Goal: Task Accomplishment & Management: Manage account settings

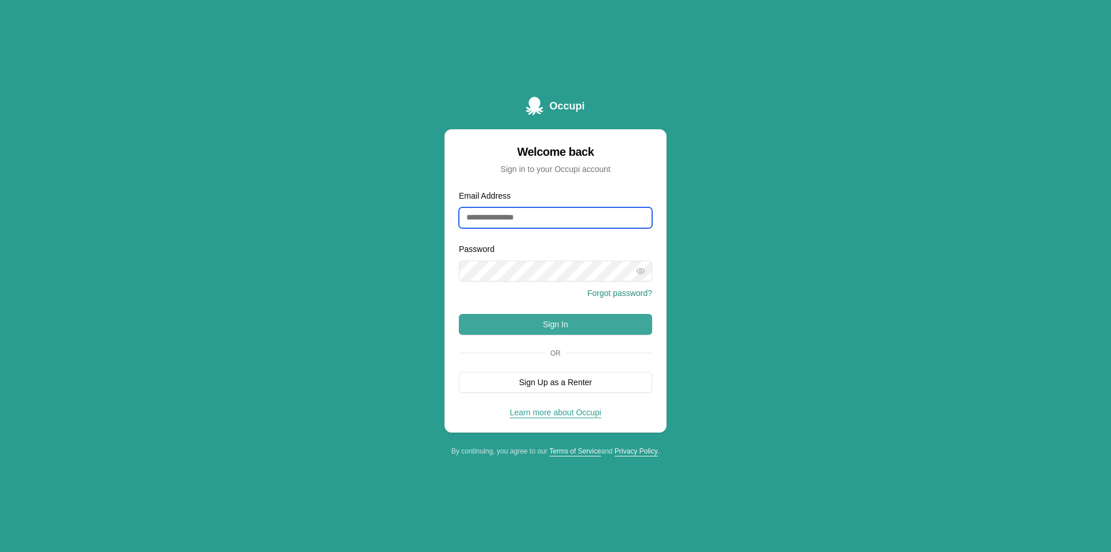
type input "**********"
click at [532, 324] on button "Sign In" at bounding box center [555, 324] width 193 height 21
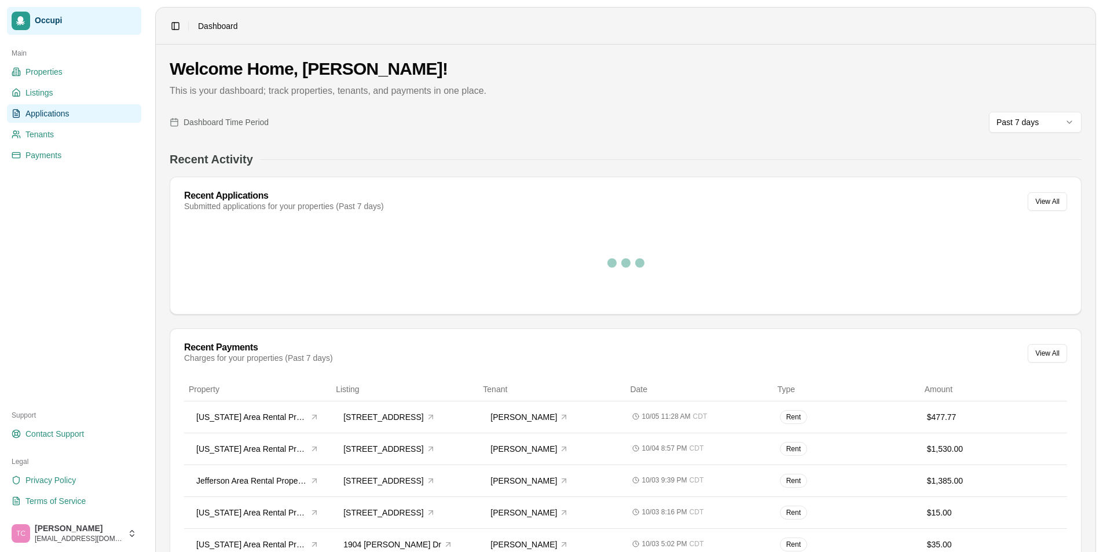
click at [48, 118] on span "Applications" at bounding box center [47, 114] width 44 height 12
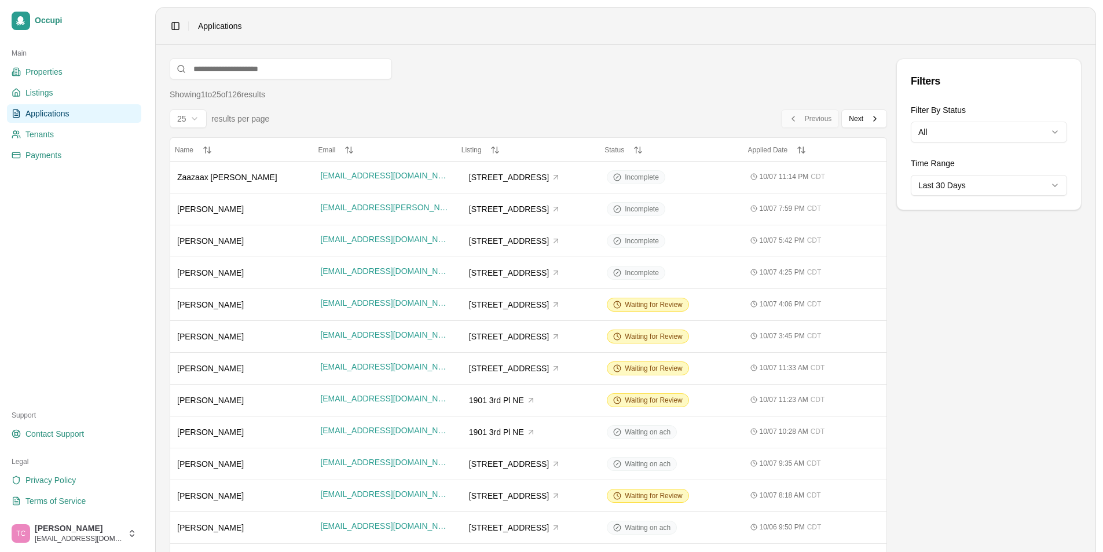
click at [924, 493] on div "Filters Filter By Status All Time Range Last 30 Days" at bounding box center [988, 507] width 185 height 899
click at [859, 119] on span "Next" at bounding box center [856, 118] width 14 height 9
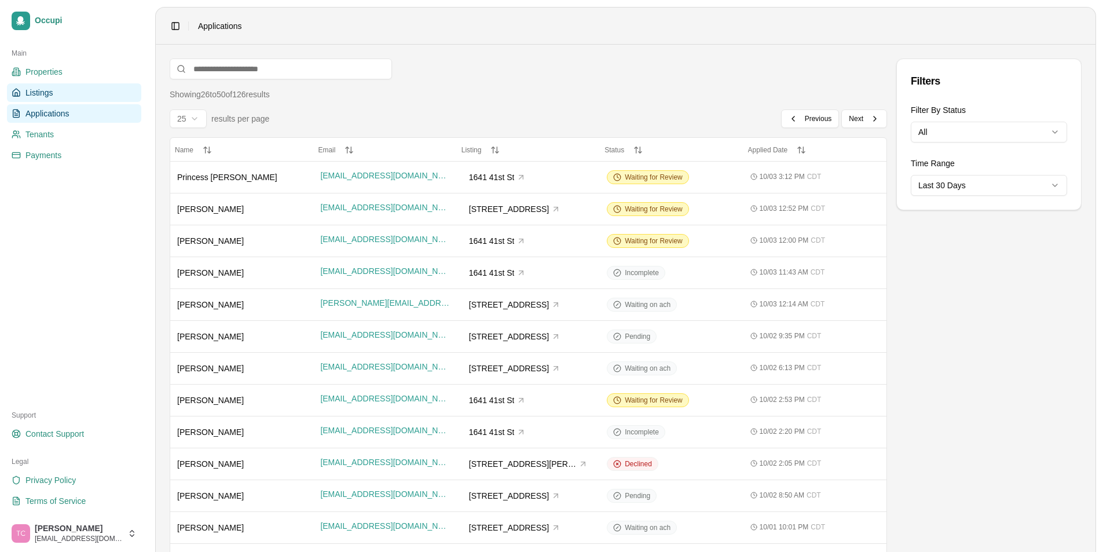
click at [49, 94] on span "Listings" at bounding box center [38, 93] width 27 height 12
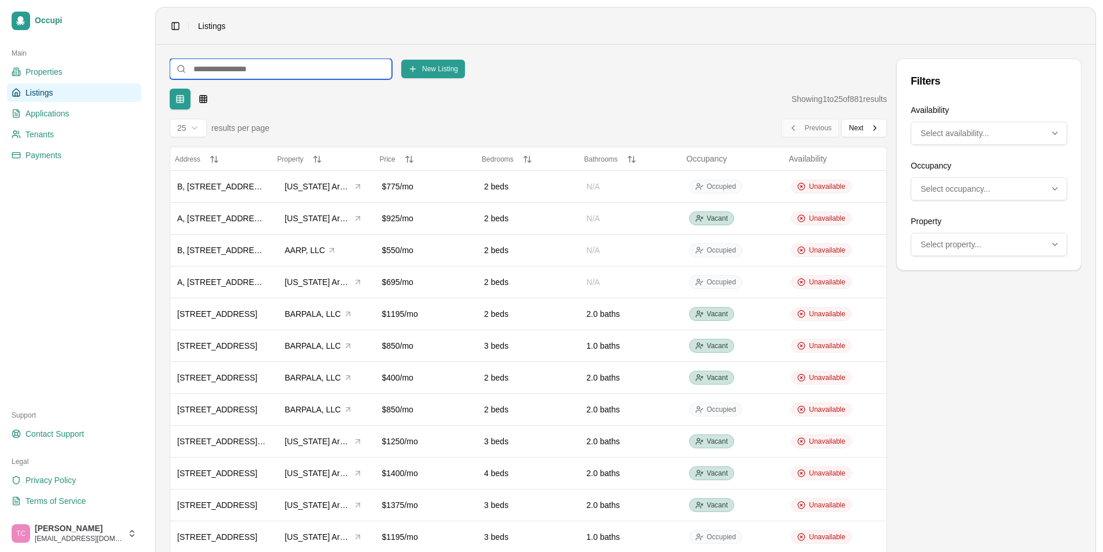
click at [212, 69] on input at bounding box center [281, 68] width 222 height 21
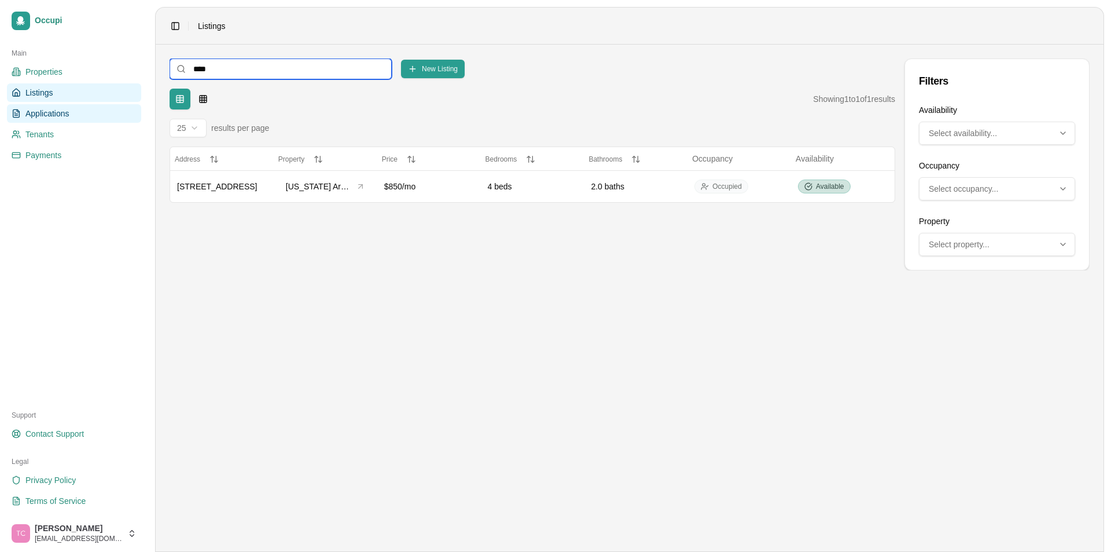
type input "****"
click at [58, 115] on span "Applications" at bounding box center [47, 114] width 44 height 12
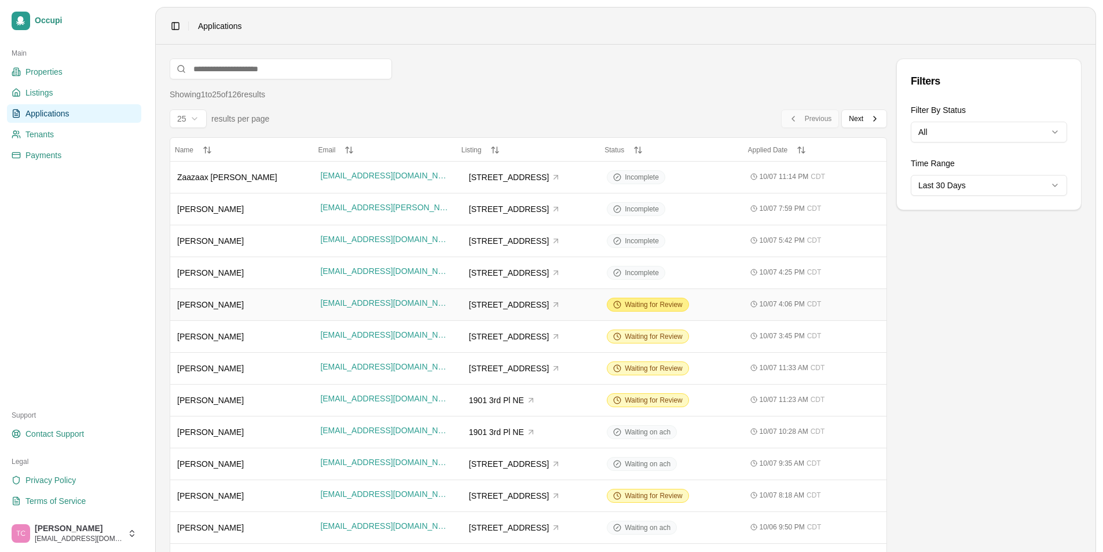
click at [652, 302] on span "Waiting for Review" at bounding box center [654, 304] width 58 height 9
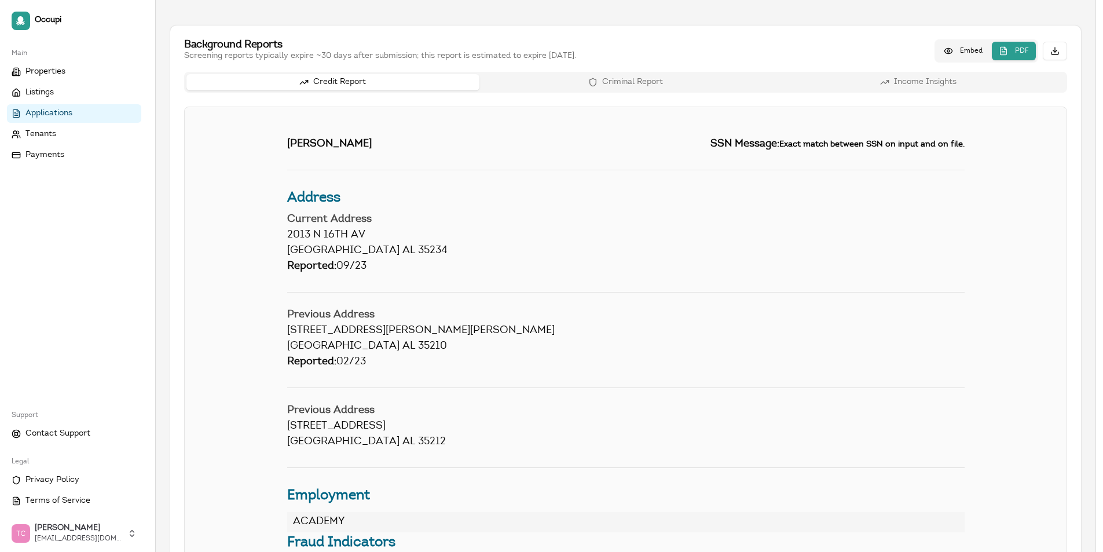
scroll to position [148, 0]
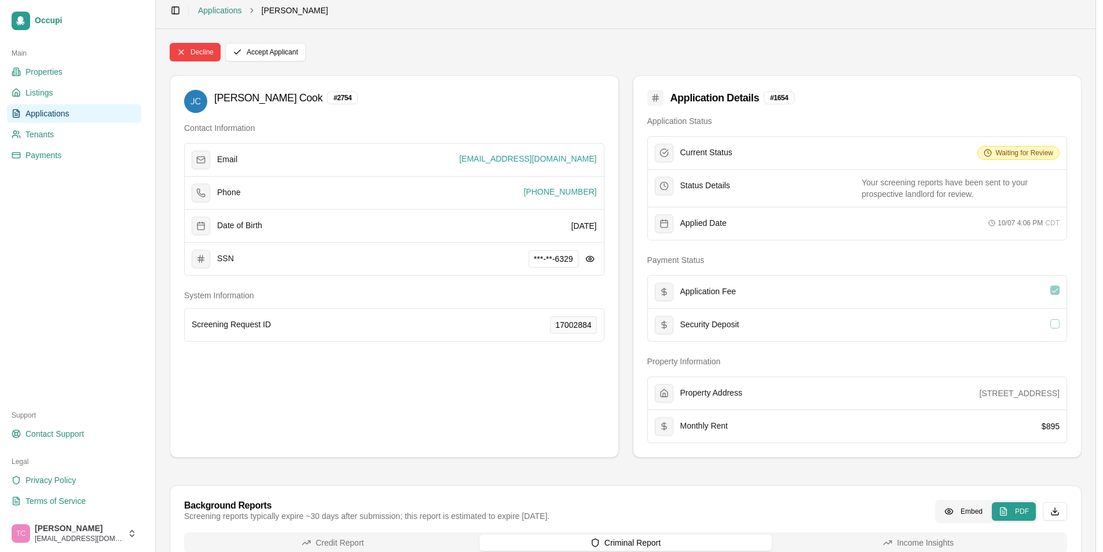
scroll to position [0, 0]
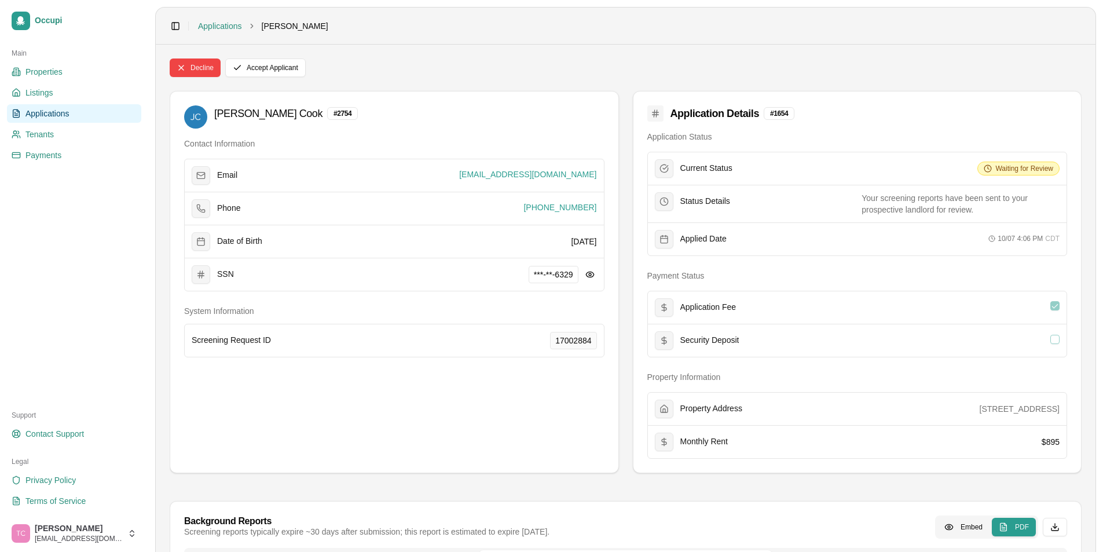
click at [43, 113] on span "Applications" at bounding box center [47, 114] width 44 height 12
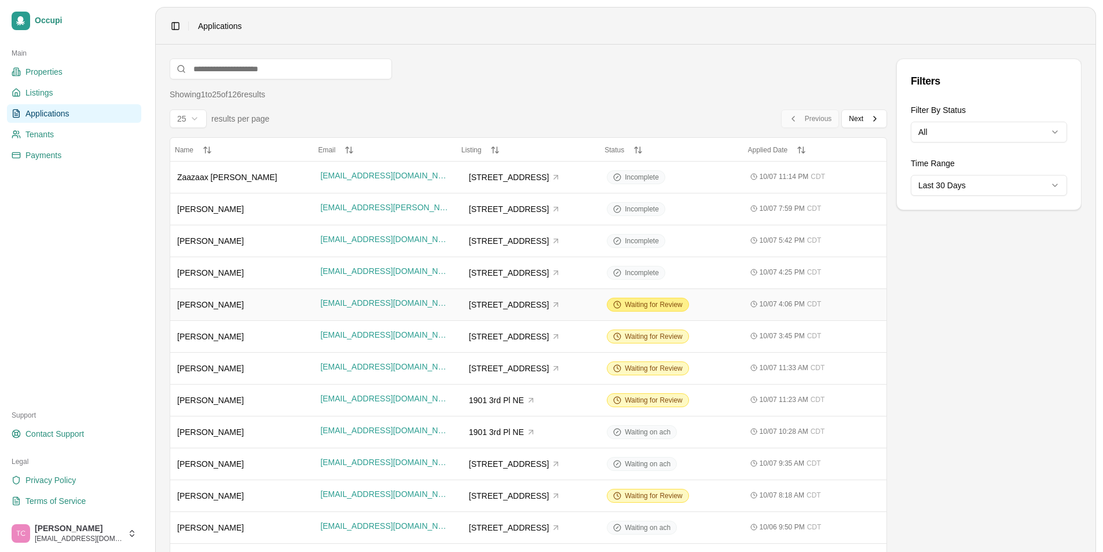
click at [668, 304] on span "Waiting for Review" at bounding box center [654, 304] width 58 height 9
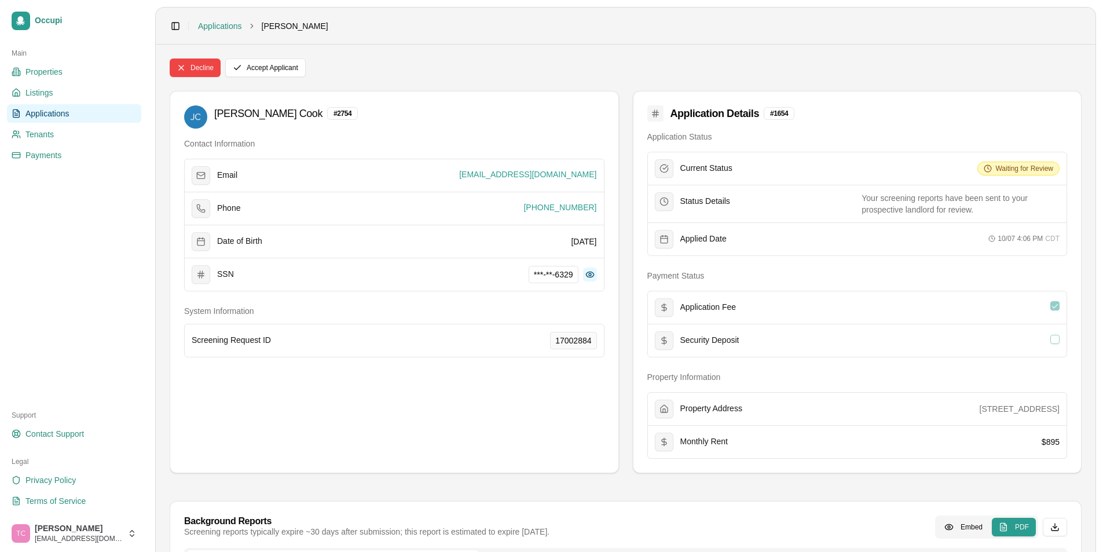
click at [592, 271] on button at bounding box center [590, 274] width 14 height 14
drag, startPoint x: 573, startPoint y: 274, endPoint x: 528, endPoint y: 281, distance: 45.7
click at [528, 281] on span "419-55-6329" at bounding box center [550, 274] width 56 height 17
copy span "419-55-6329"
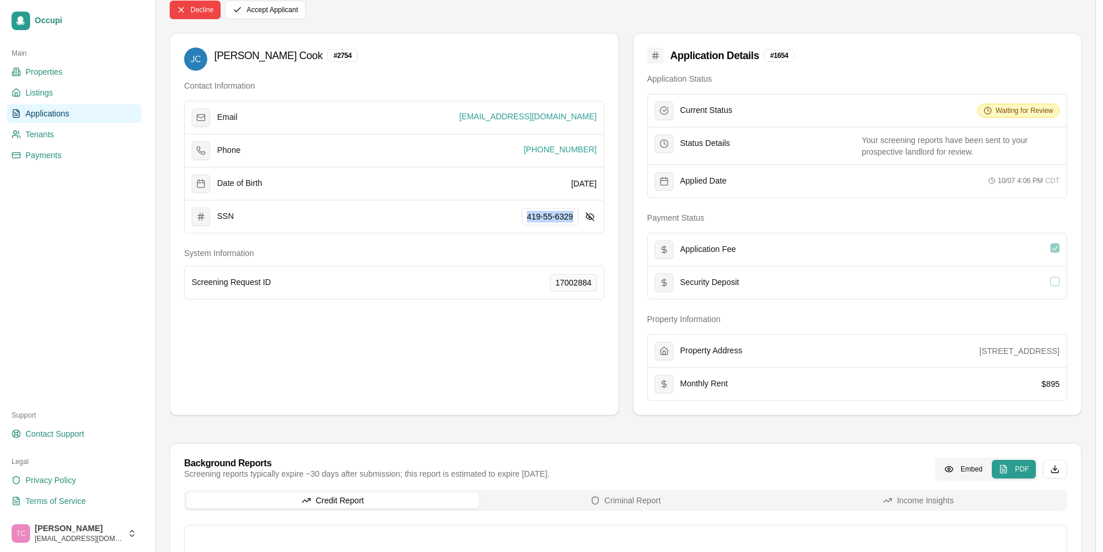
scroll to position [289, 0]
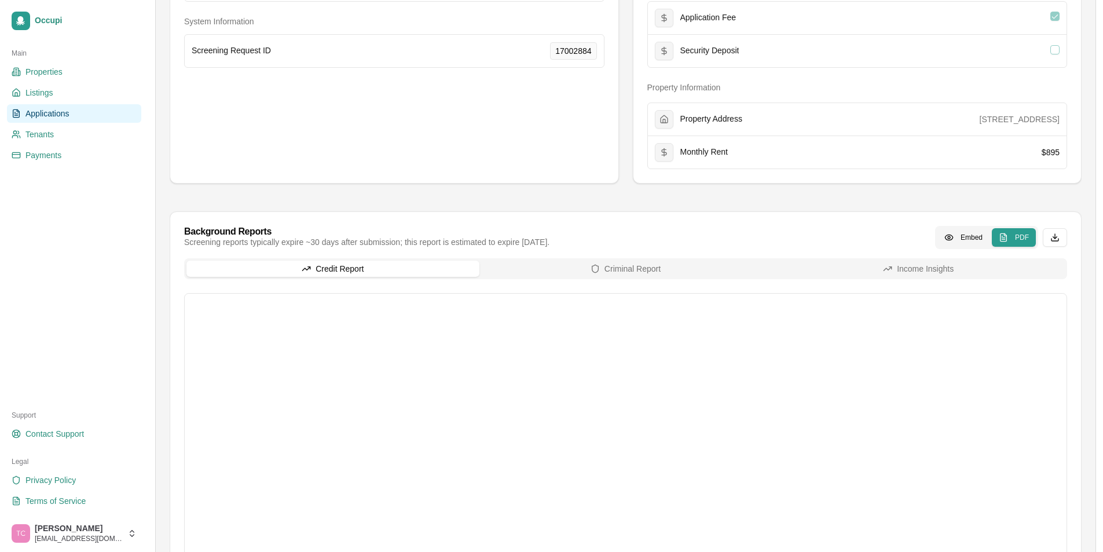
click at [311, 266] on icon "button" at bounding box center [306, 268] width 9 height 9
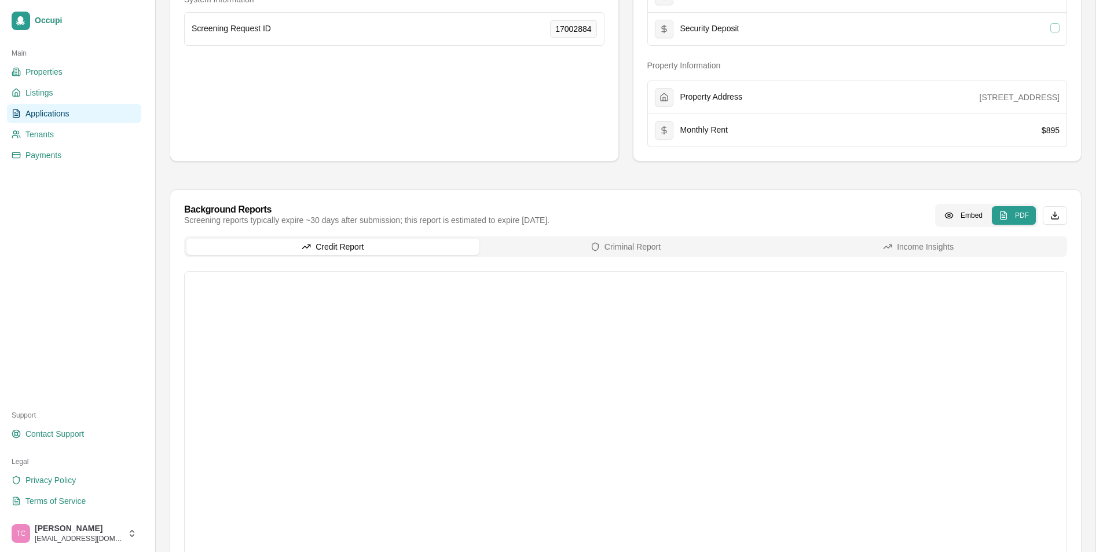
scroll to position [311, 0]
click at [49, 111] on span "Applications" at bounding box center [47, 114] width 44 height 12
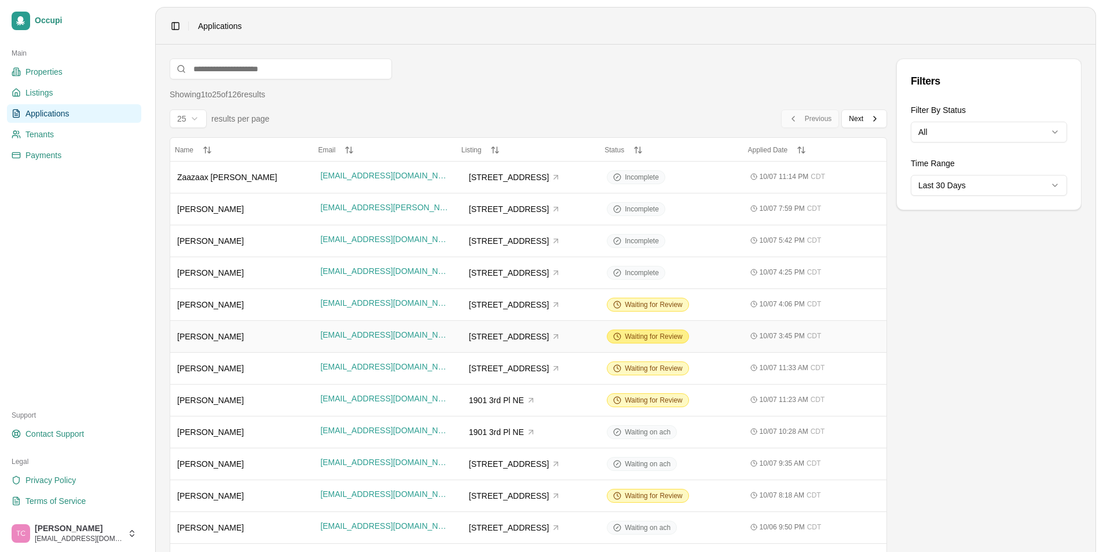
click at [642, 337] on span "Waiting for Review" at bounding box center [654, 336] width 58 height 9
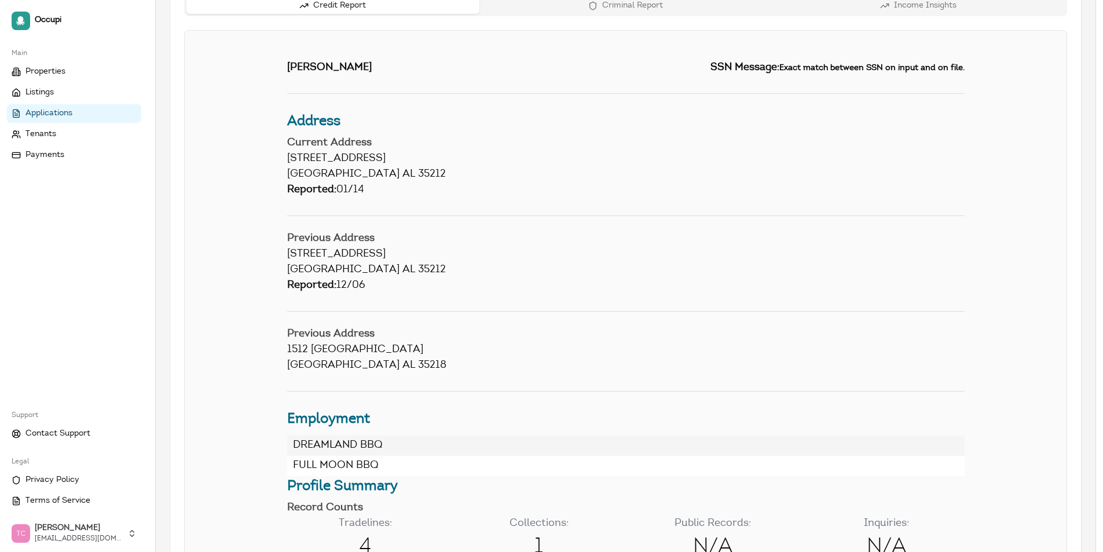
scroll to position [351, 0]
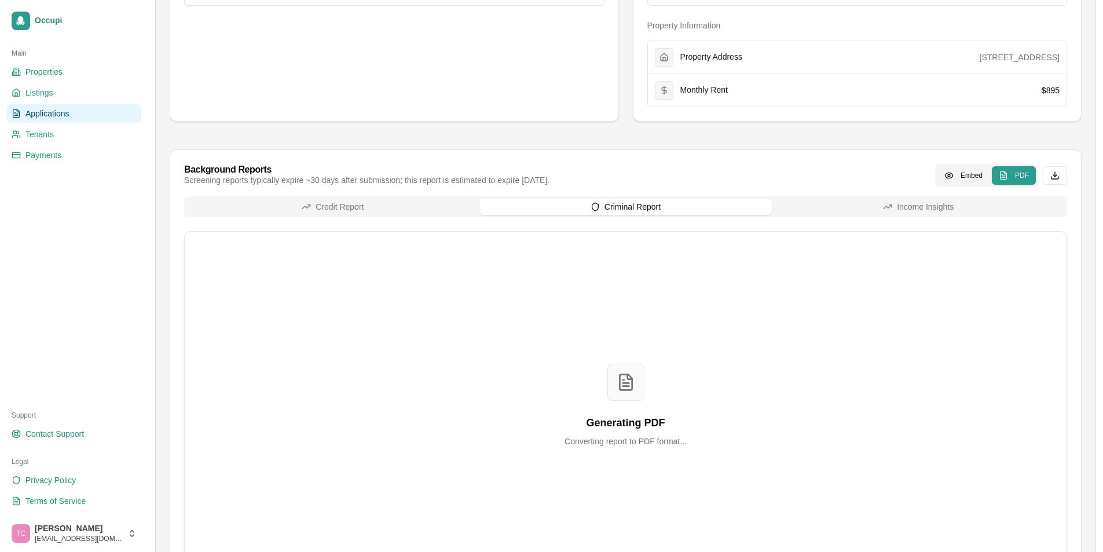
click at [644, 228] on div "Credit Report Criminal Report Income Insights Generating PDF Converting report …" at bounding box center [625, 387] width 883 height 383
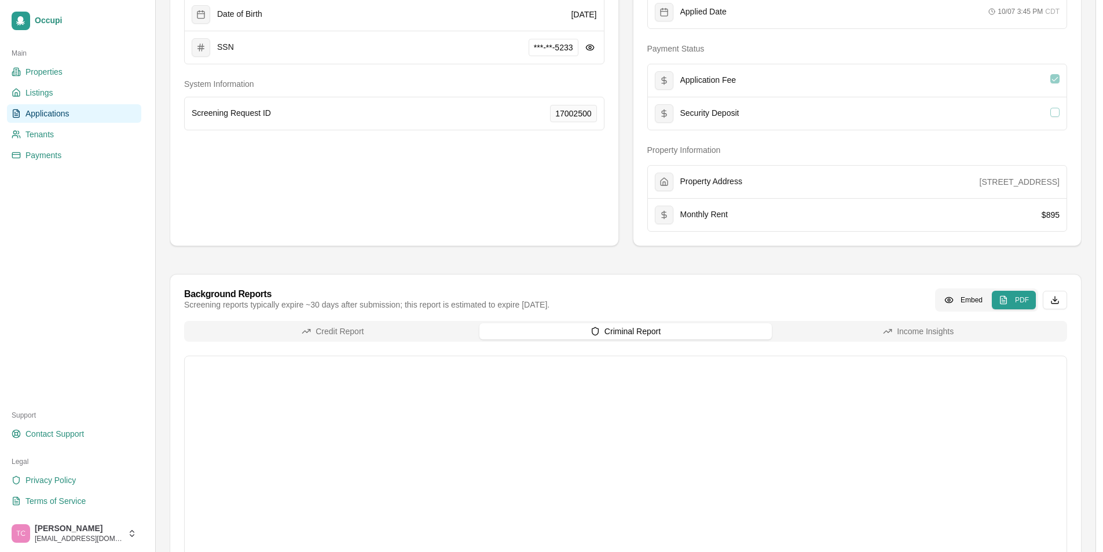
scroll to position [62, 0]
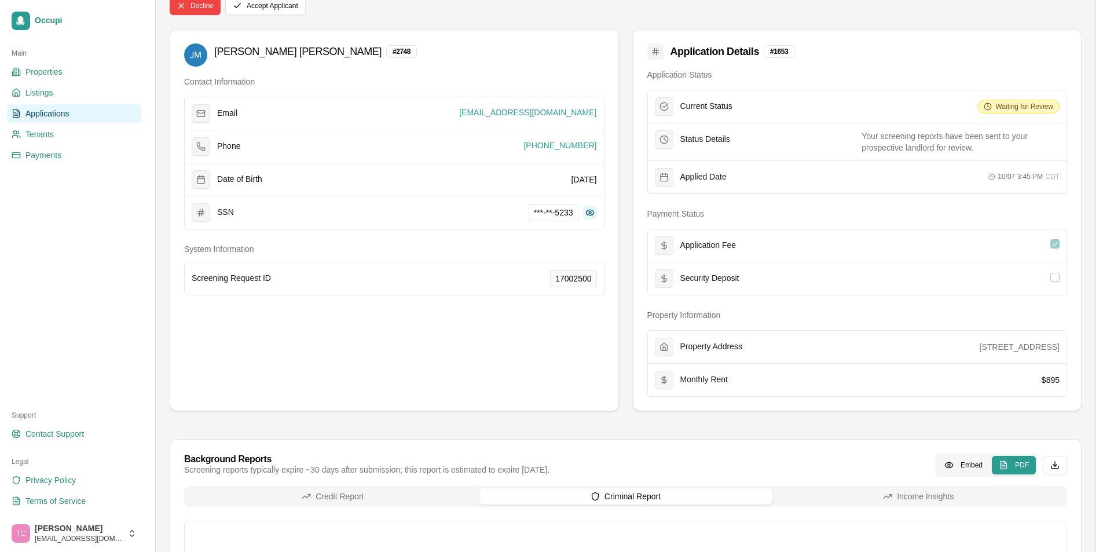
click at [590, 212] on button at bounding box center [590, 212] width 14 height 14
drag, startPoint x: 566, startPoint y: 212, endPoint x: 528, endPoint y: 218, distance: 38.6
click at [528, 218] on span "424-21-5233" at bounding box center [550, 212] width 56 height 17
copy span "424-21-5233"
click at [44, 113] on span "Applications" at bounding box center [47, 114] width 44 height 12
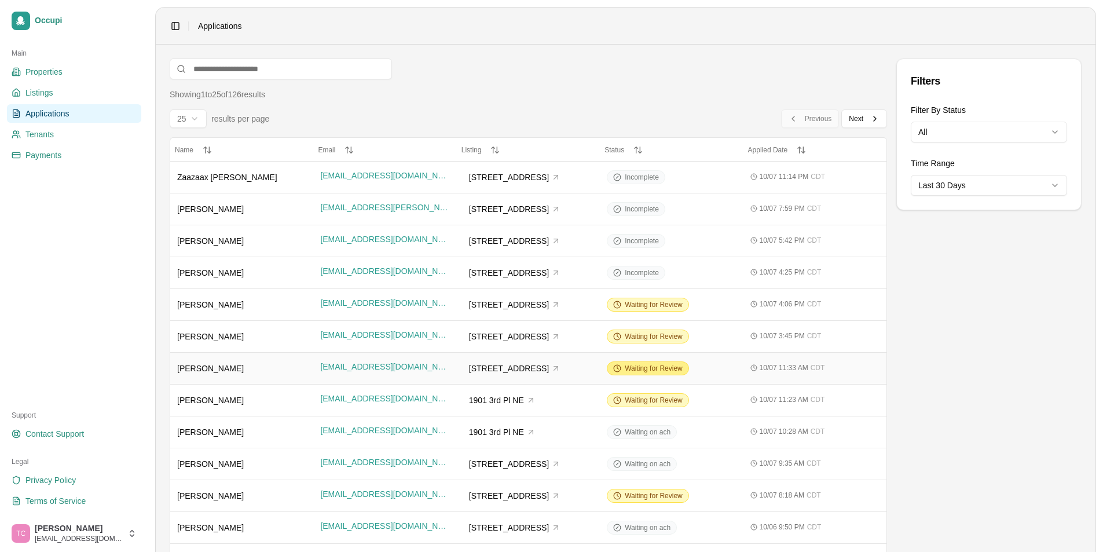
click at [651, 369] on span "Waiting for Review" at bounding box center [654, 368] width 58 height 9
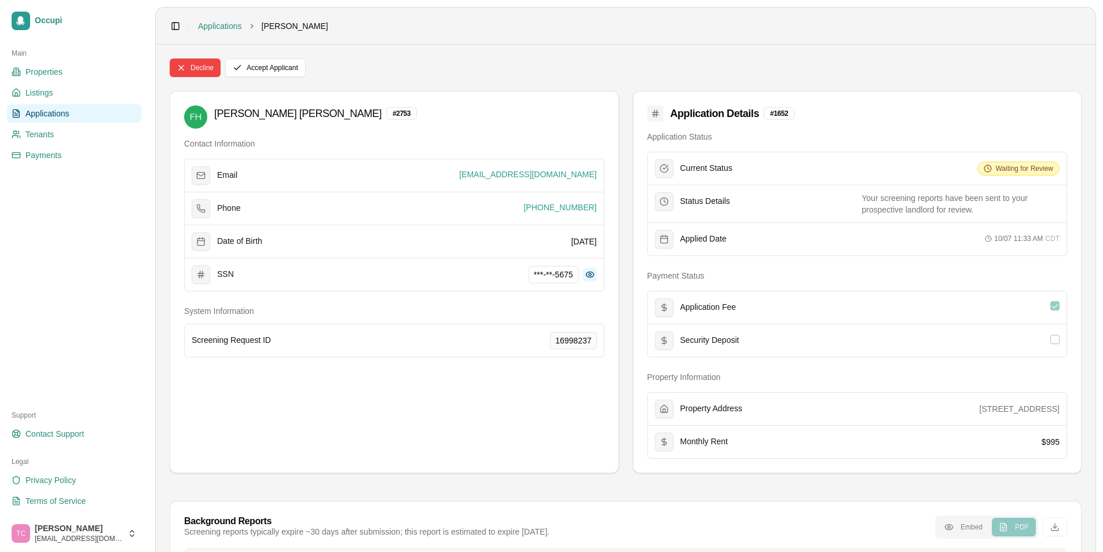
click at [590, 273] on button at bounding box center [590, 274] width 14 height 14
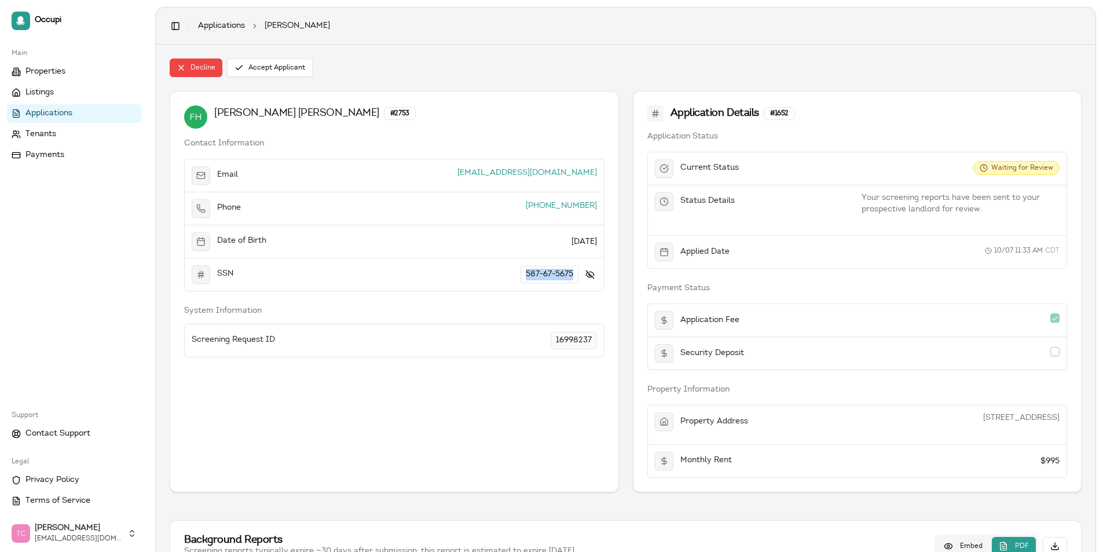
drag, startPoint x: 572, startPoint y: 276, endPoint x: 524, endPoint y: 280, distance: 48.3
click at [524, 280] on span "587-67-5675" at bounding box center [549, 274] width 58 height 17
copy span "587-67-5675"
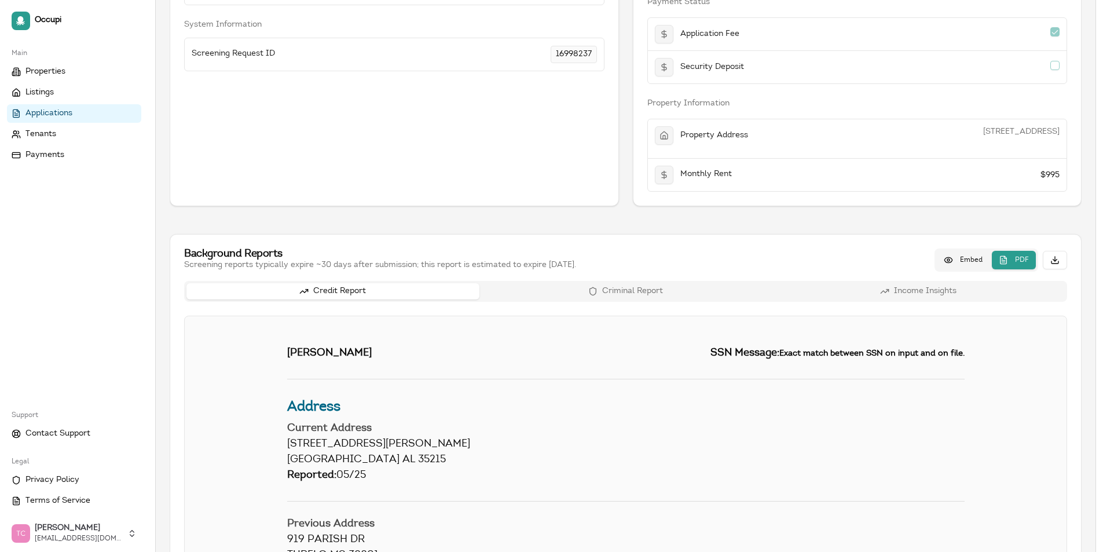
scroll to position [232, 0]
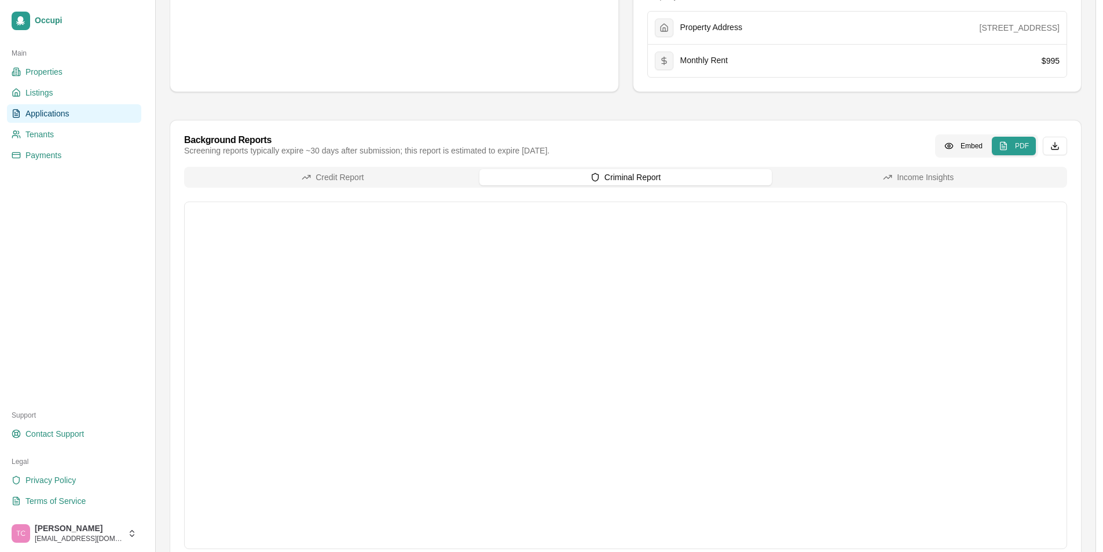
scroll to position [427, 0]
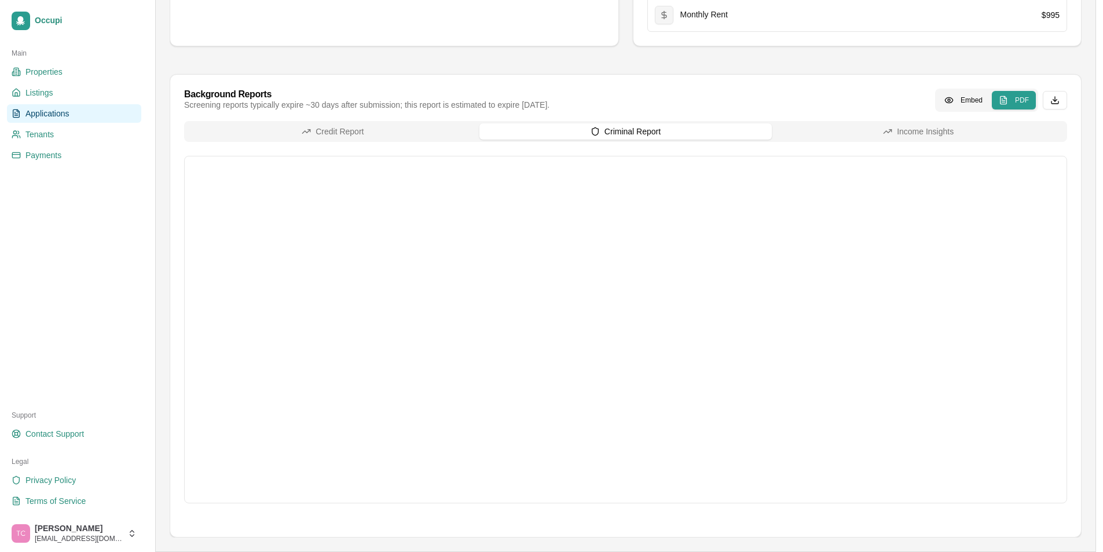
click at [50, 109] on span "Applications" at bounding box center [47, 114] width 44 height 12
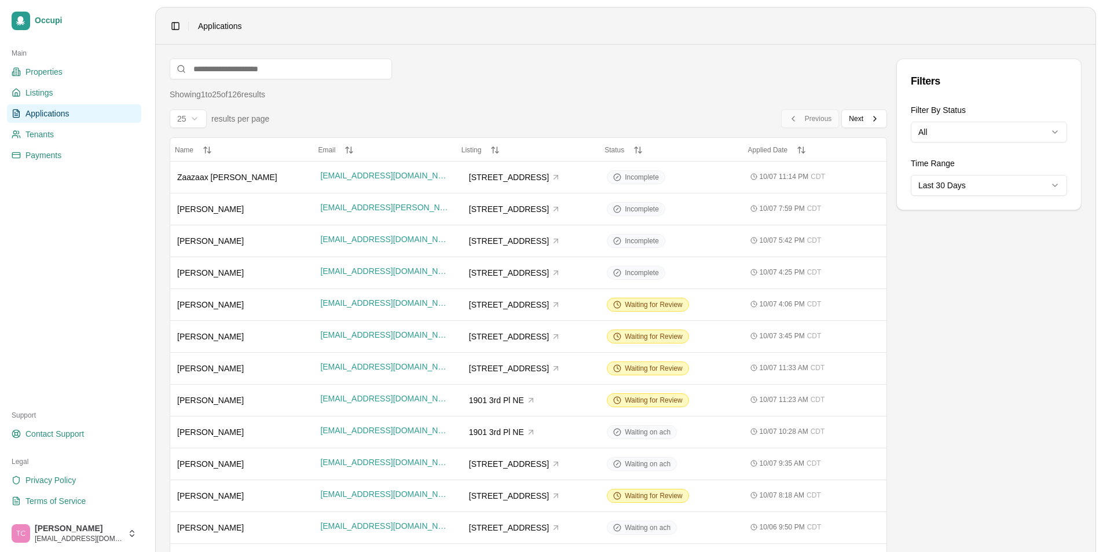
click at [972, 183] on html "Occupi Main Properties Listings Applications Tenants Payments Support Contact S…" at bounding box center [551, 276] width 1103 height 552
click at [222, 64] on input at bounding box center [281, 68] width 222 height 21
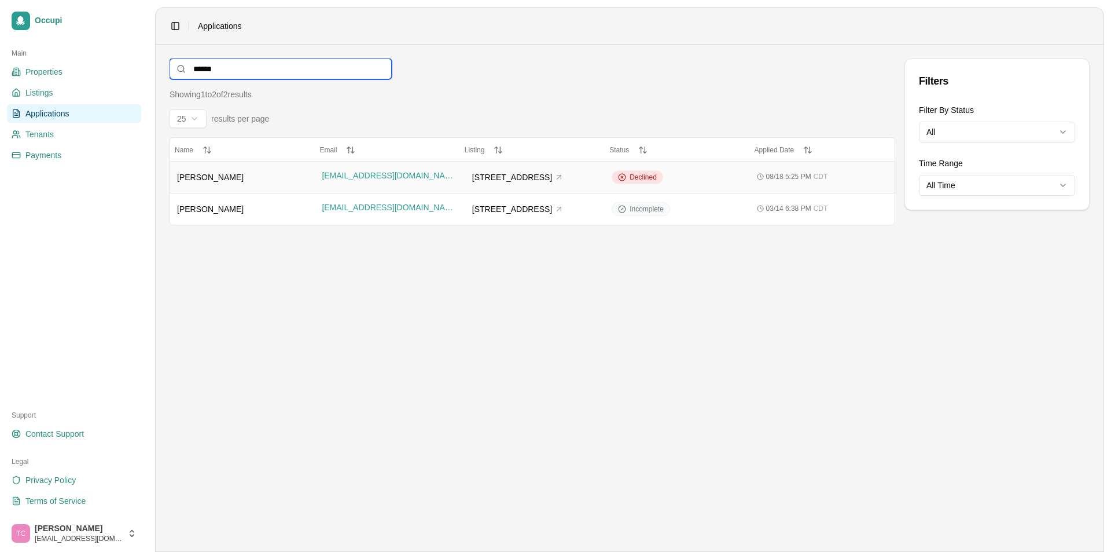
type input "******"
click at [643, 175] on span "Declined" at bounding box center [643, 177] width 27 height 9
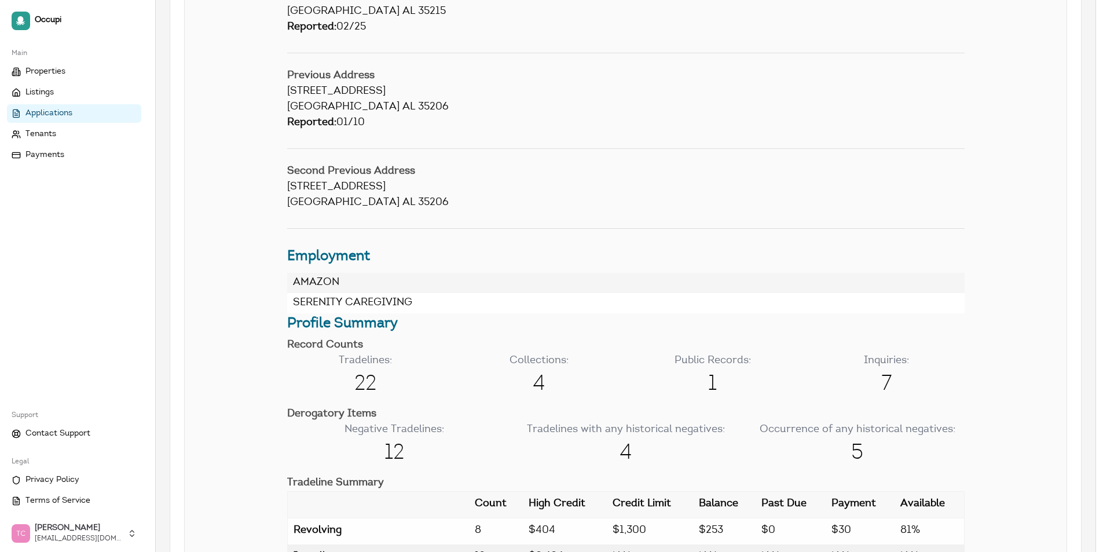
scroll to position [434, 0]
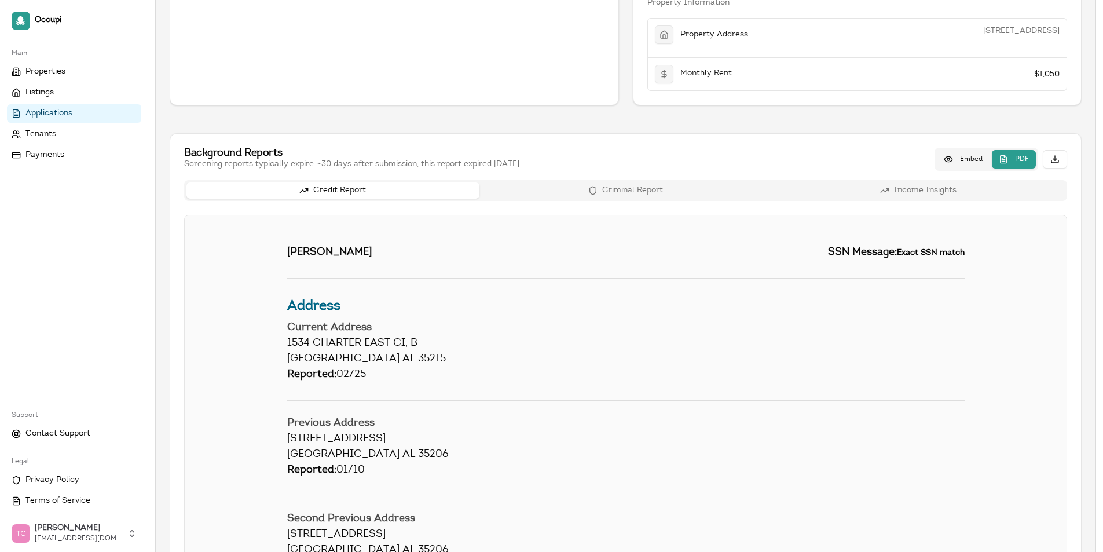
click at [1056, 156] on button "Download report" at bounding box center [1055, 159] width 24 height 19
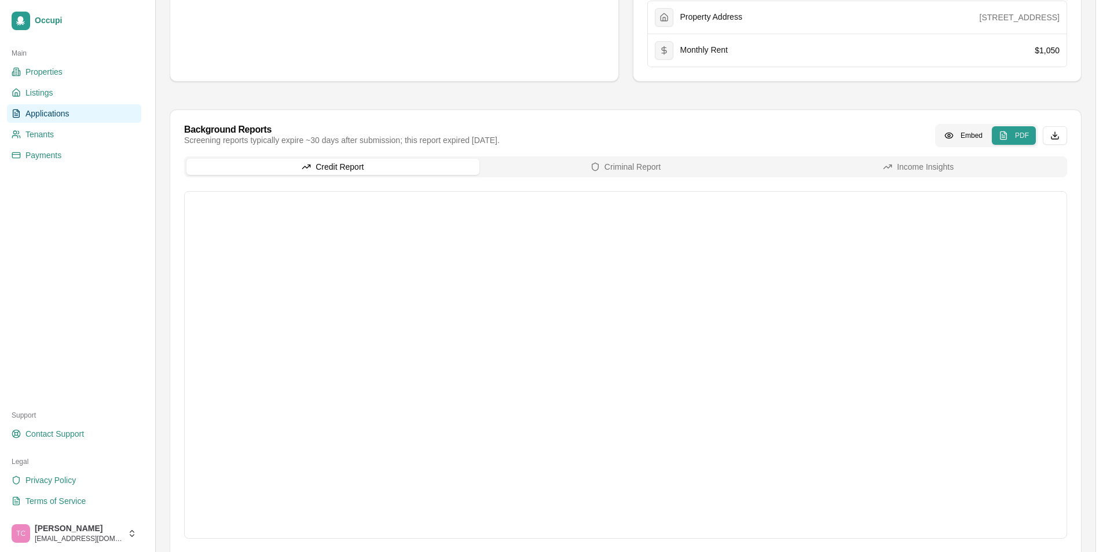
click at [52, 115] on span "Applications" at bounding box center [47, 114] width 44 height 12
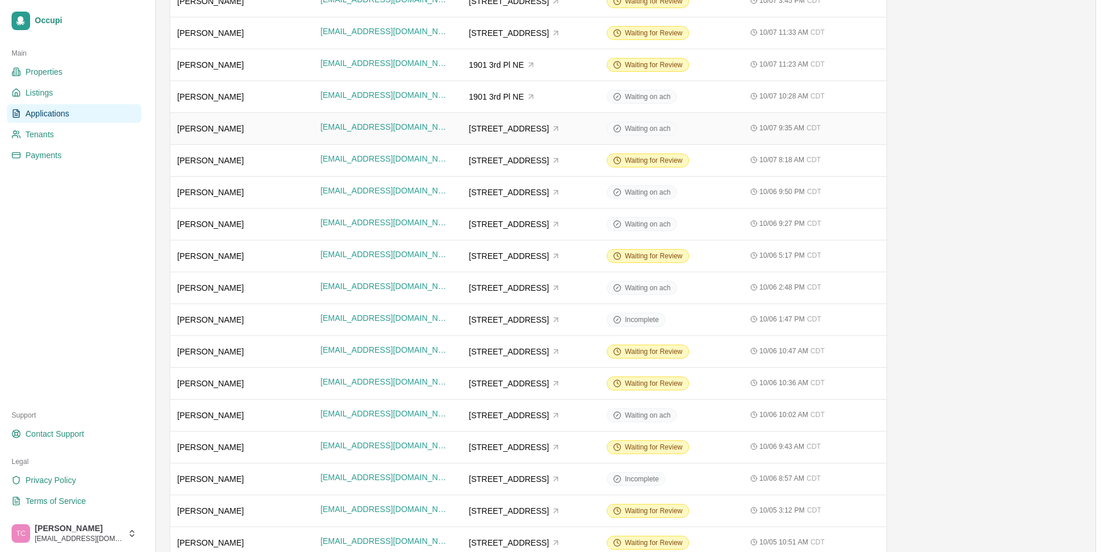
scroll to position [347, 0]
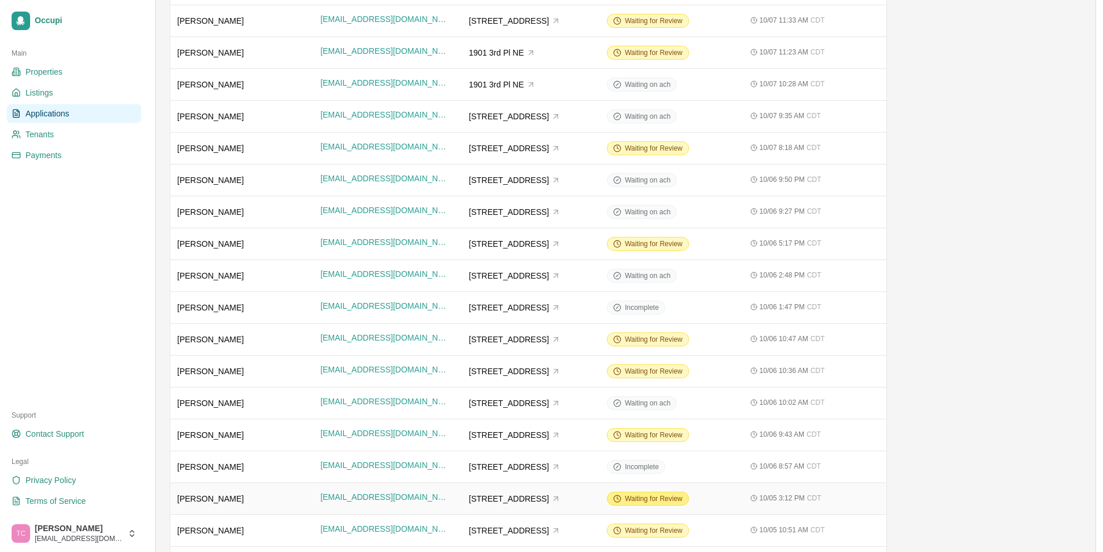
click at [652, 498] on span "Waiting for Review" at bounding box center [654, 498] width 58 height 9
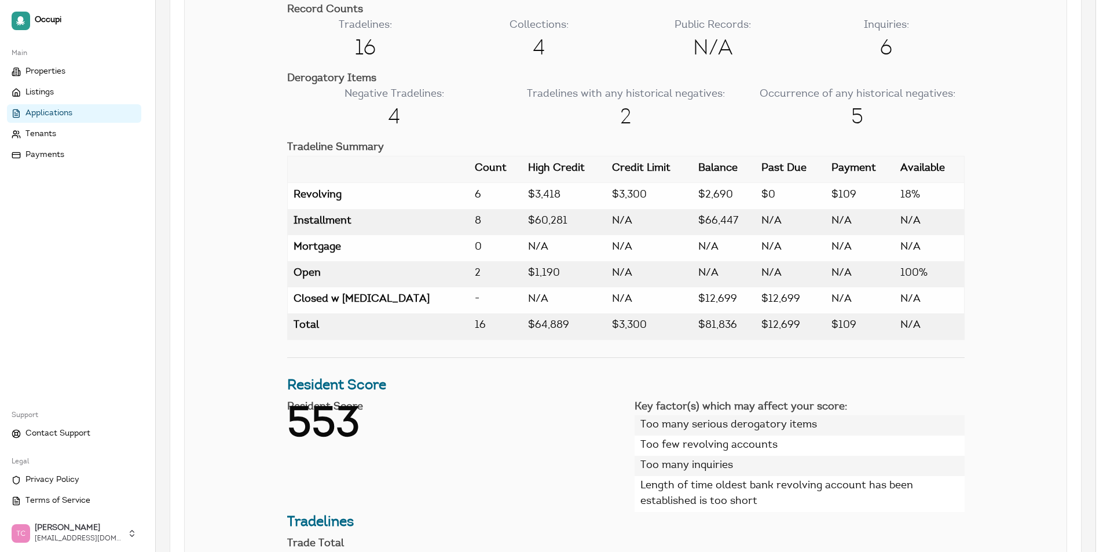
scroll to position [1158, 0]
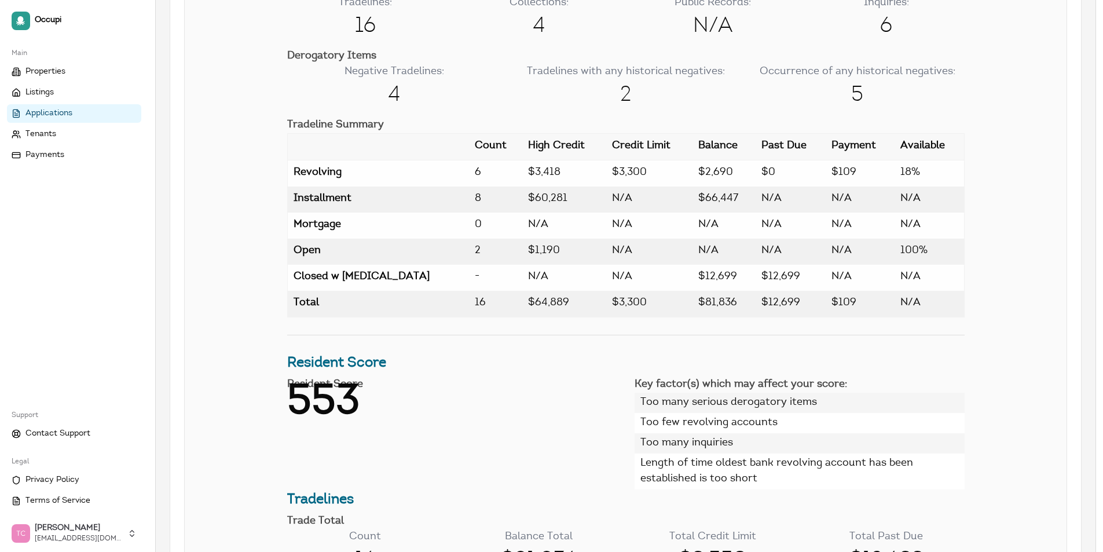
click at [81, 118] on link "Applications" at bounding box center [74, 113] width 134 height 19
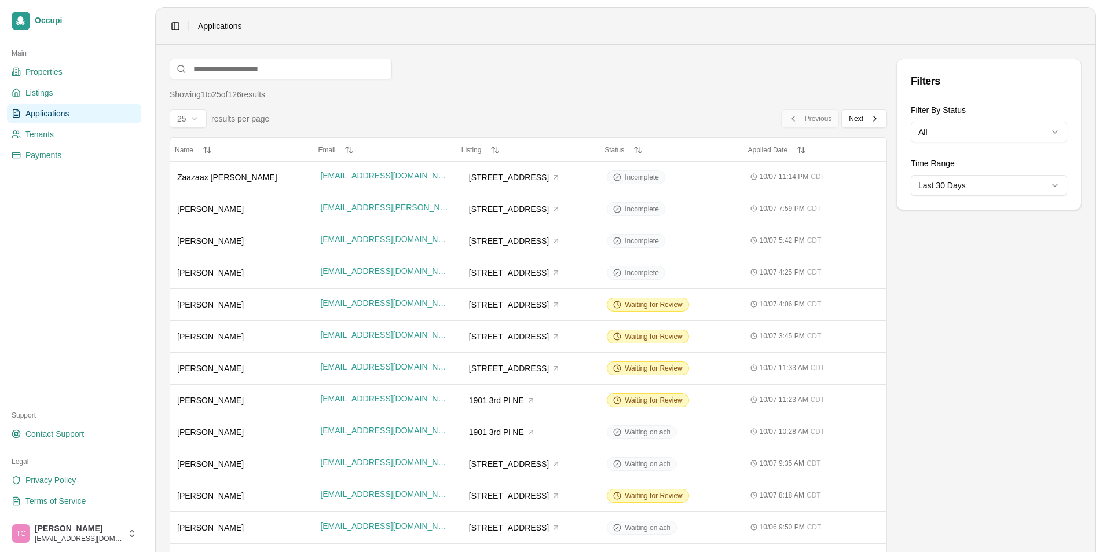
click at [120, 328] on div "Main Properties Listings Applications Tenants Payments" at bounding box center [74, 217] width 144 height 357
click at [653, 306] on span "Waiting for Review" at bounding box center [654, 304] width 58 height 9
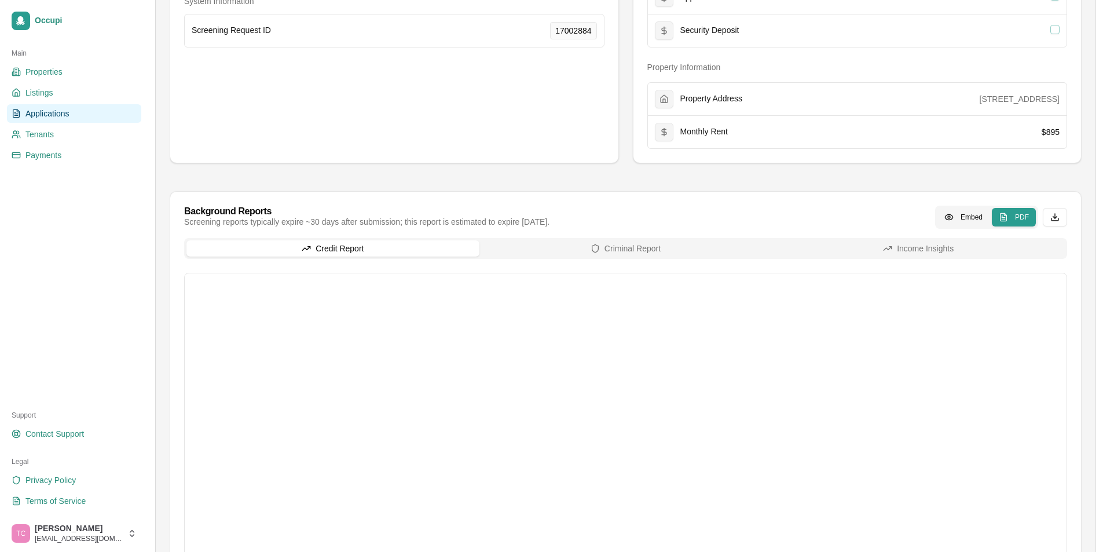
scroll to position [405, 0]
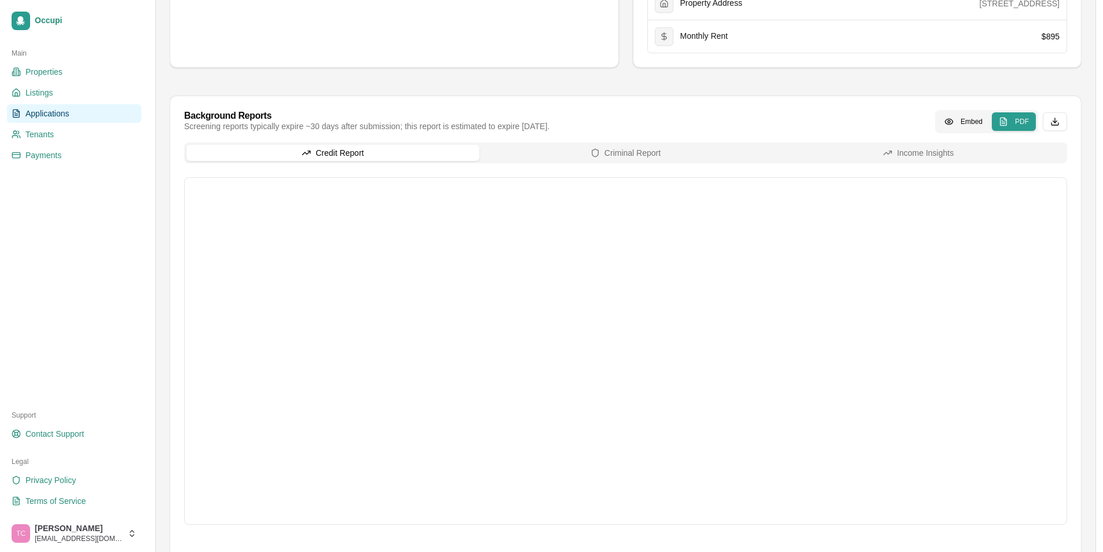
click at [47, 113] on span "Applications" at bounding box center [47, 114] width 44 height 12
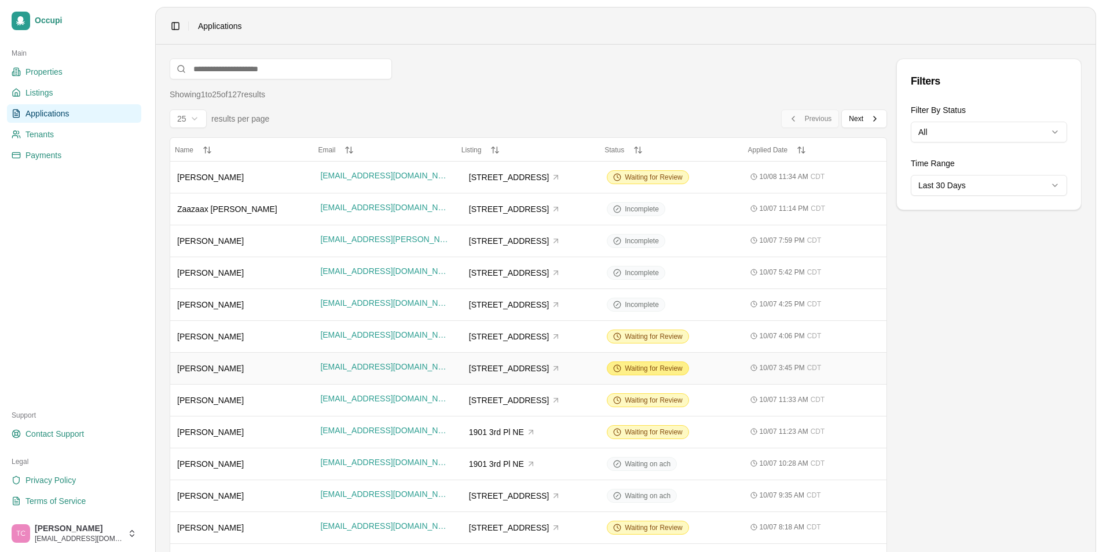
click at [654, 368] on span "Waiting for Review" at bounding box center [654, 368] width 58 height 9
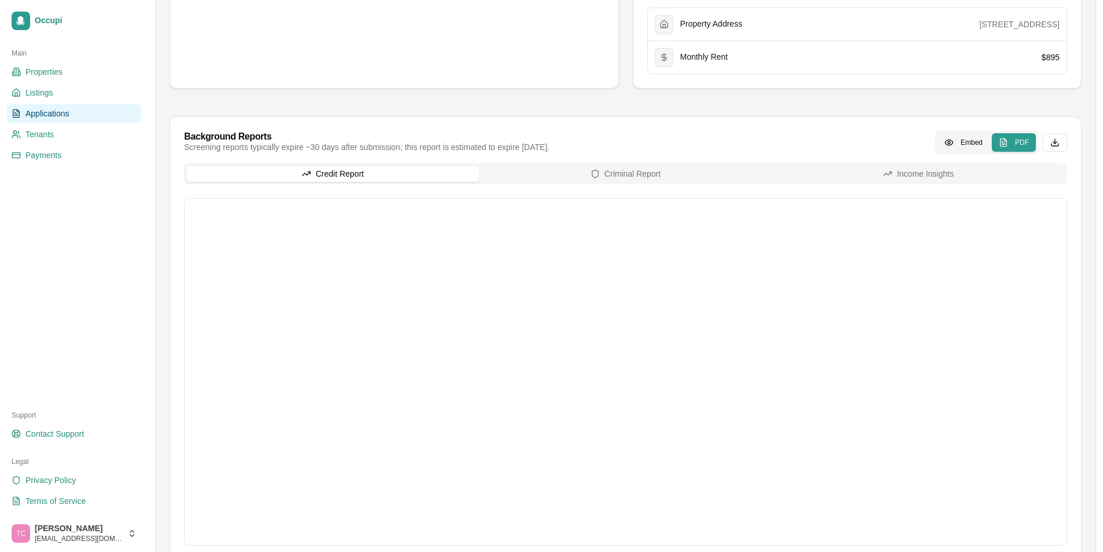
scroll to position [427, 0]
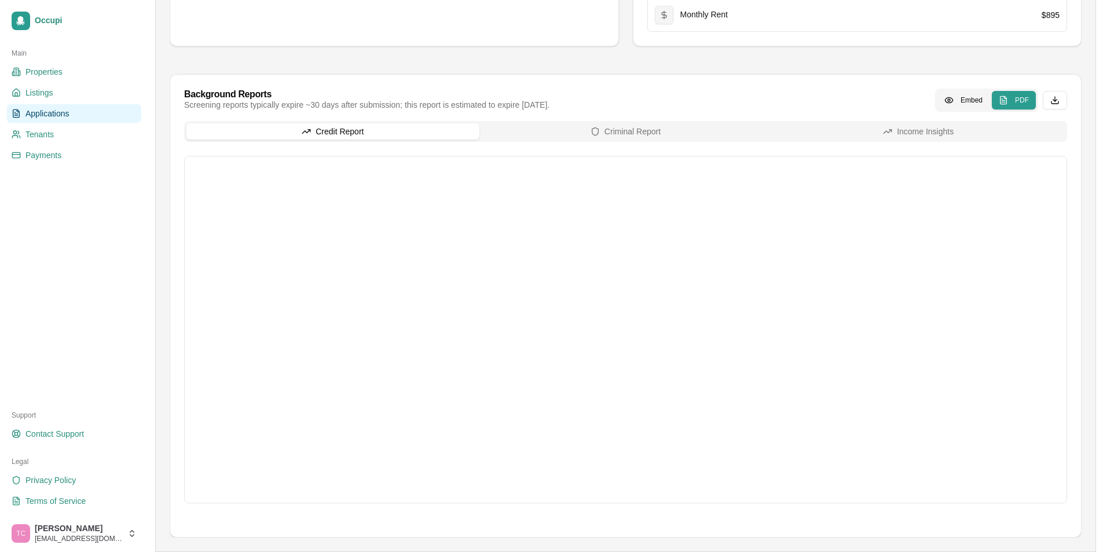
click at [54, 110] on span "Applications" at bounding box center [47, 114] width 44 height 12
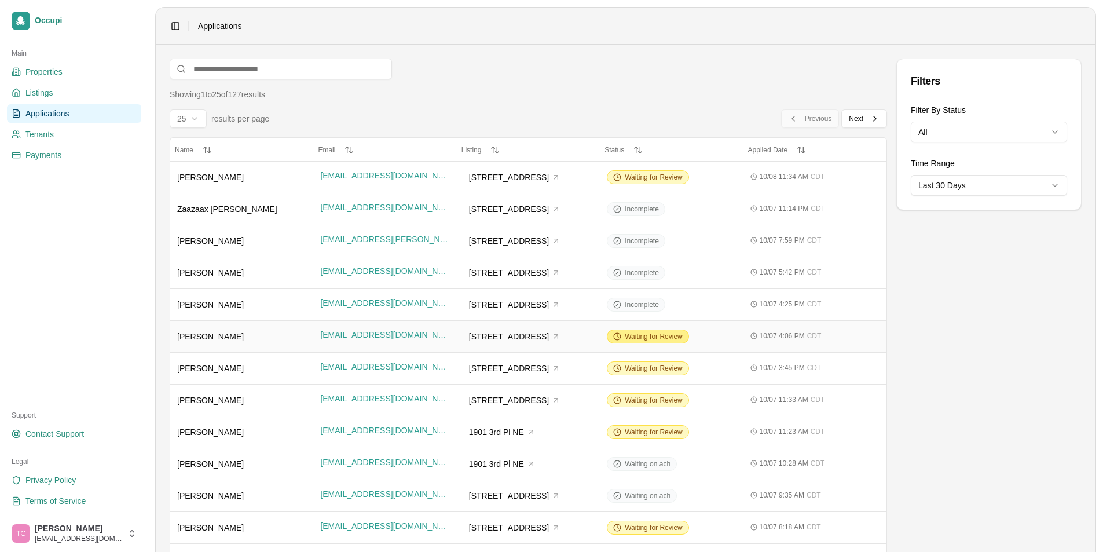
click at [649, 333] on span "Waiting for Review" at bounding box center [654, 336] width 58 height 9
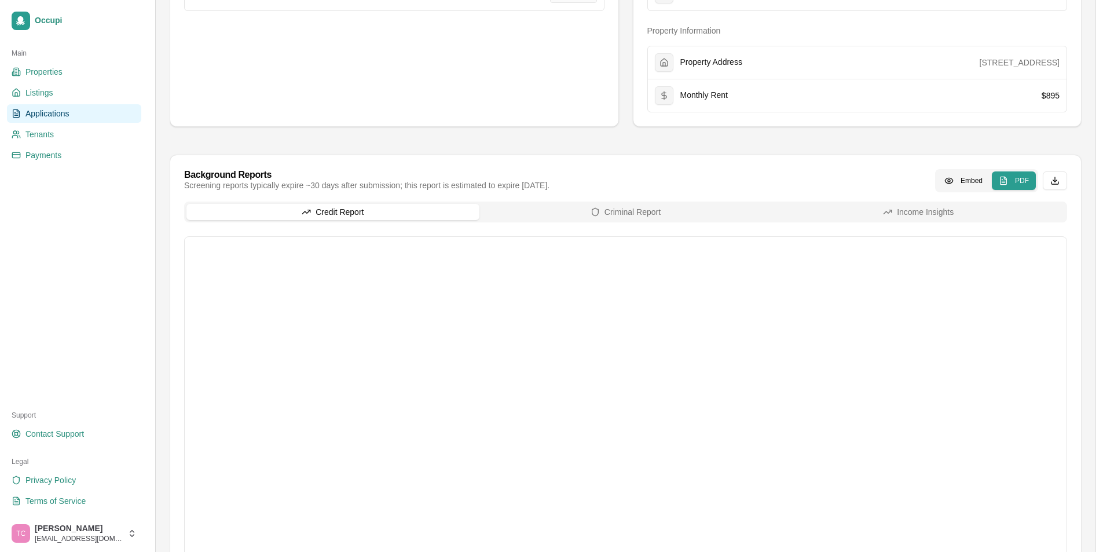
scroll to position [347, 0]
click at [87, 118] on link "Applications" at bounding box center [74, 113] width 134 height 19
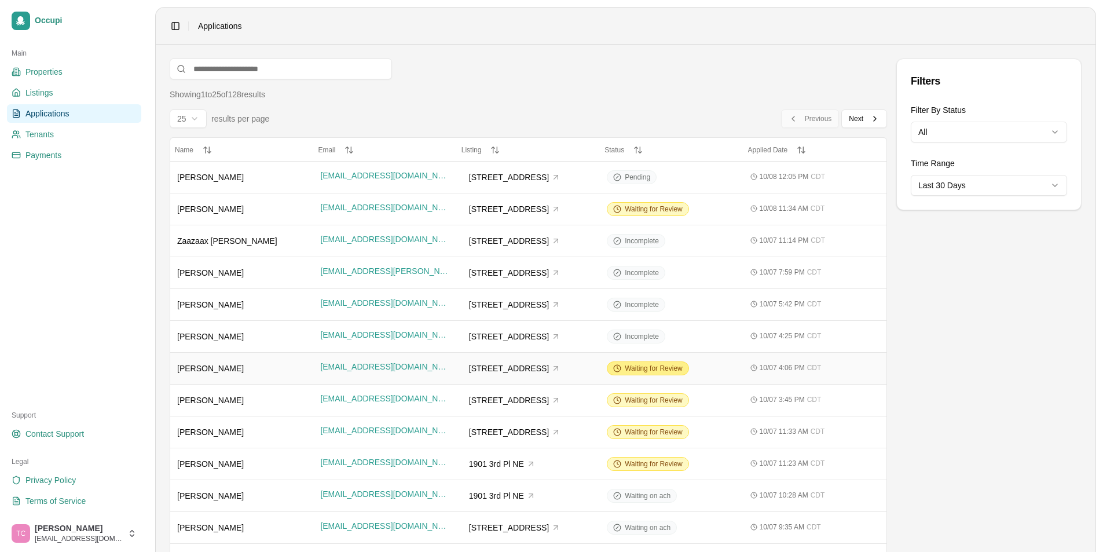
click at [655, 369] on span "Waiting for Review" at bounding box center [654, 368] width 58 height 9
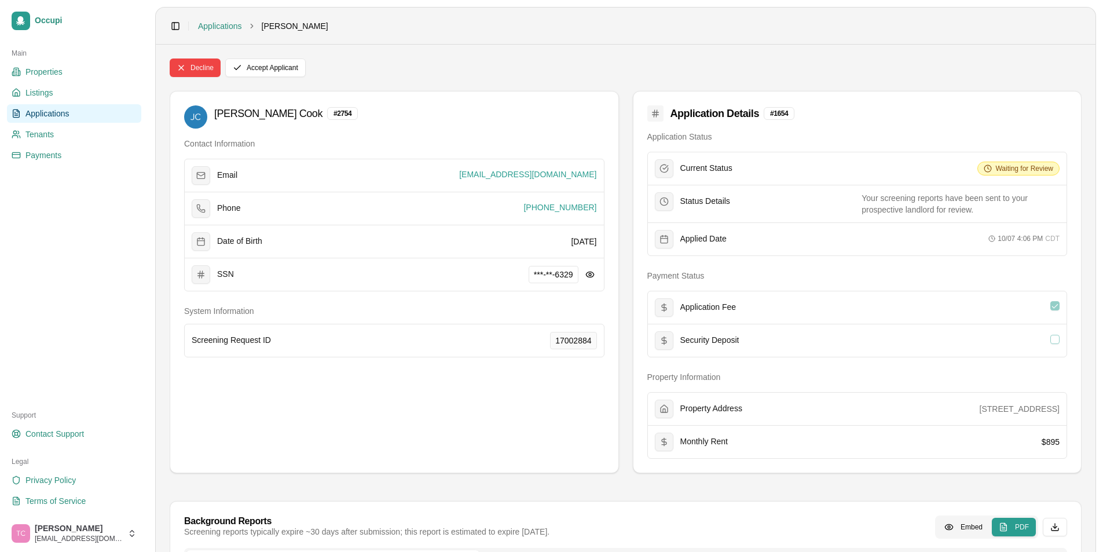
click at [61, 117] on span "Applications" at bounding box center [47, 114] width 44 height 12
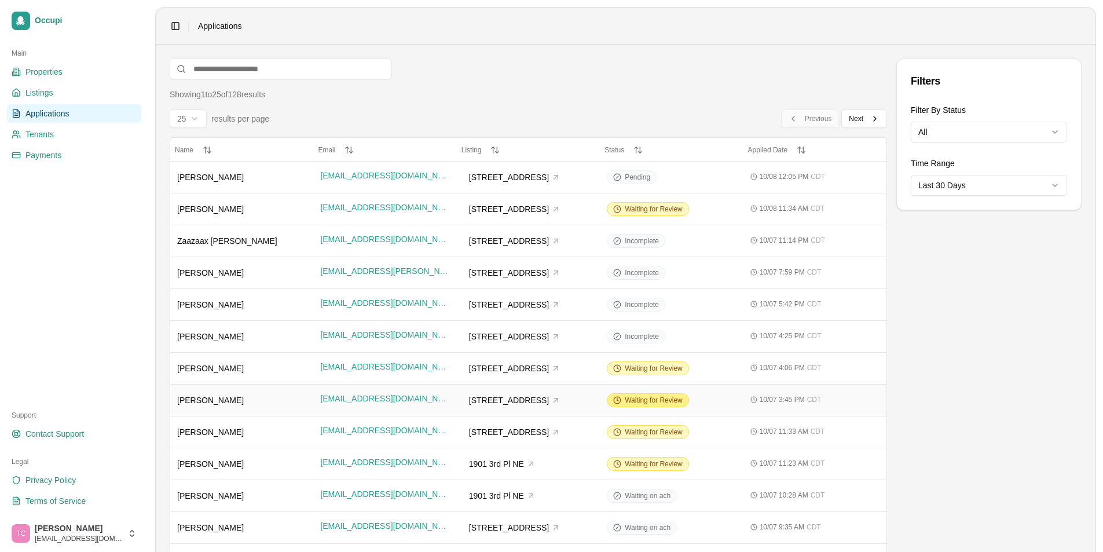
click at [643, 403] on span "Waiting for Review" at bounding box center [654, 399] width 58 height 9
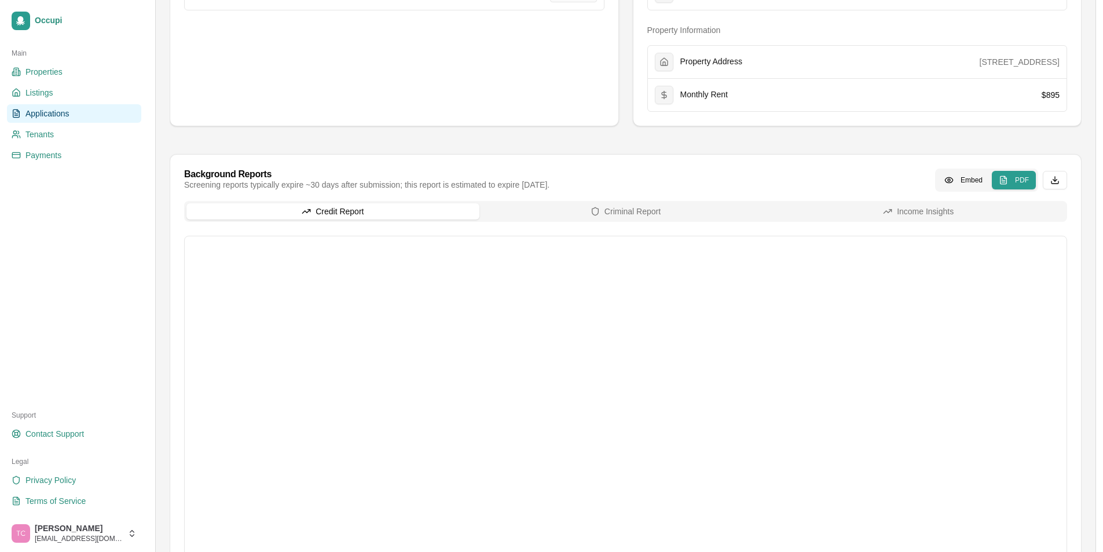
scroll to position [347, 0]
click at [84, 113] on link "Applications" at bounding box center [74, 113] width 134 height 19
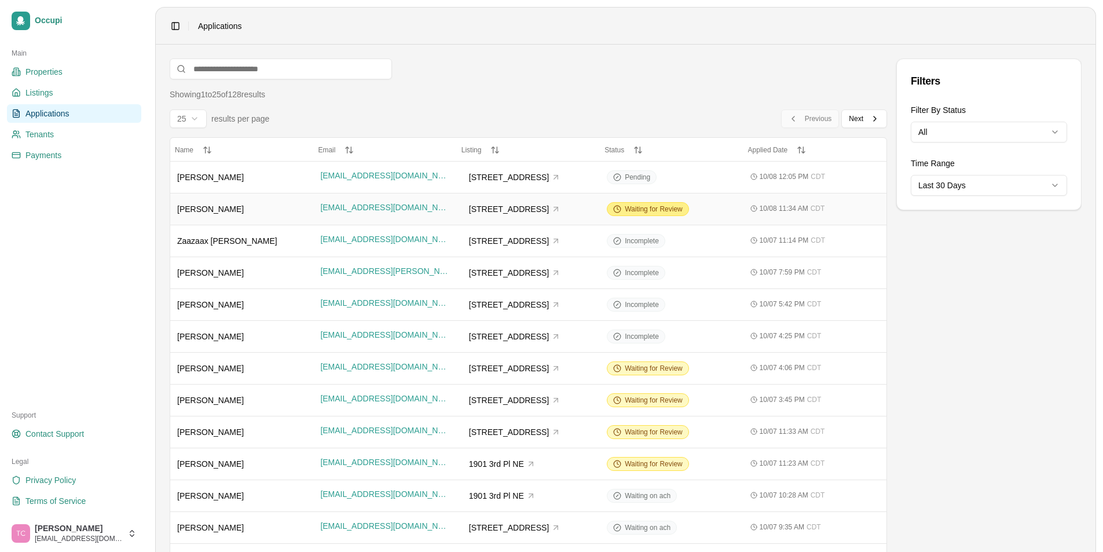
click at [645, 207] on span "Waiting for Review" at bounding box center [654, 208] width 58 height 9
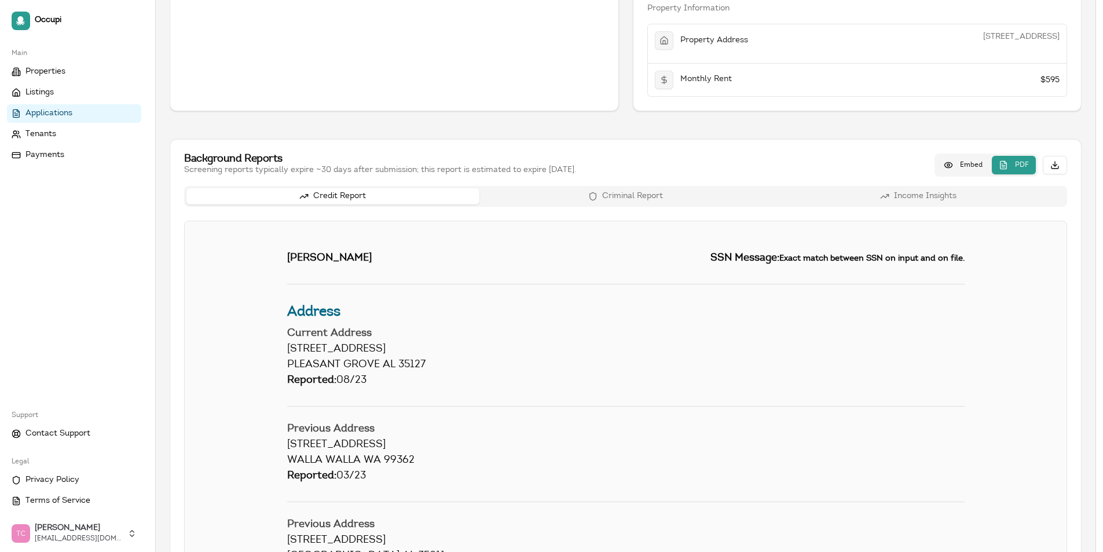
scroll to position [350, 0]
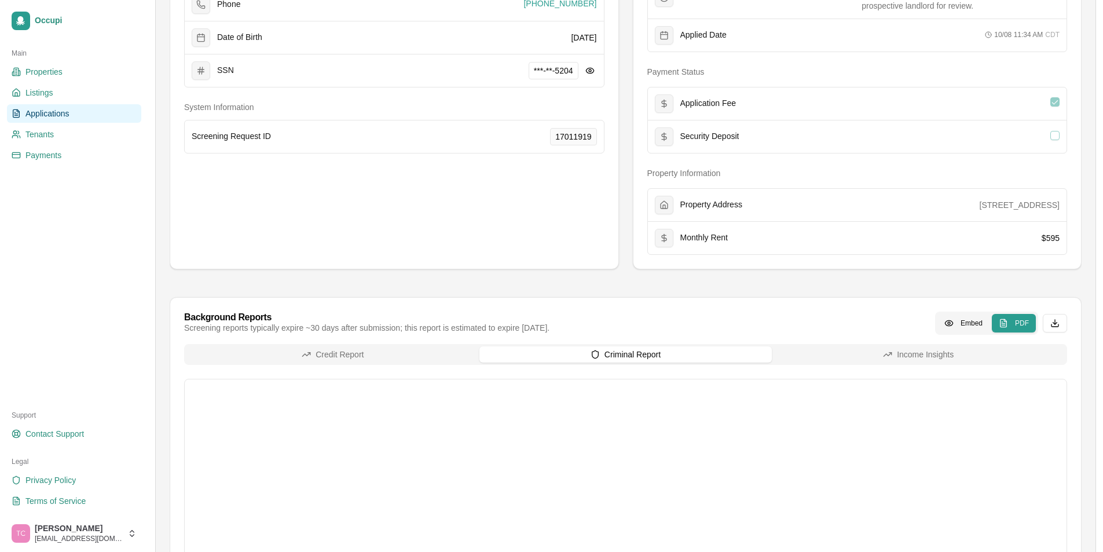
scroll to position [60, 0]
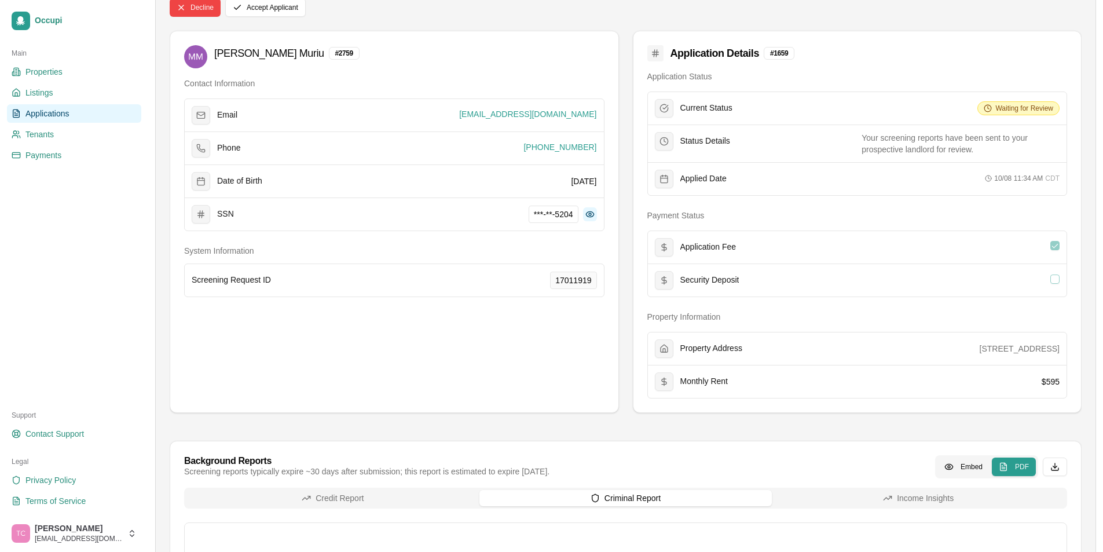
click at [589, 217] on button at bounding box center [590, 214] width 14 height 14
drag, startPoint x: 572, startPoint y: 214, endPoint x: 523, endPoint y: 216, distance: 49.3
click at [523, 216] on span "307-17-5204" at bounding box center [550, 213] width 56 height 17
copy span "307-17-5204"
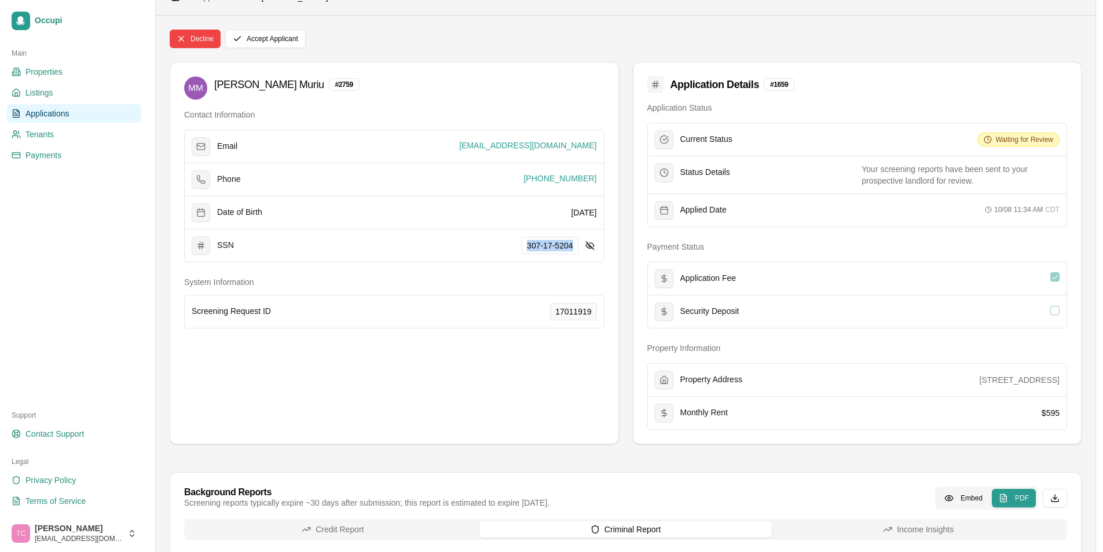
scroll to position [0, 0]
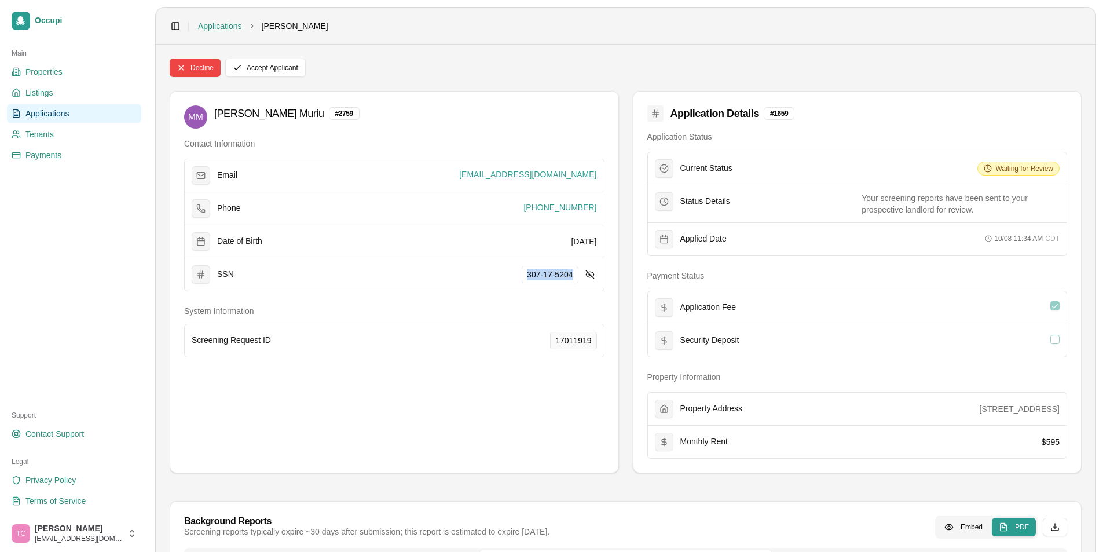
click at [46, 116] on span "Applications" at bounding box center [47, 114] width 44 height 12
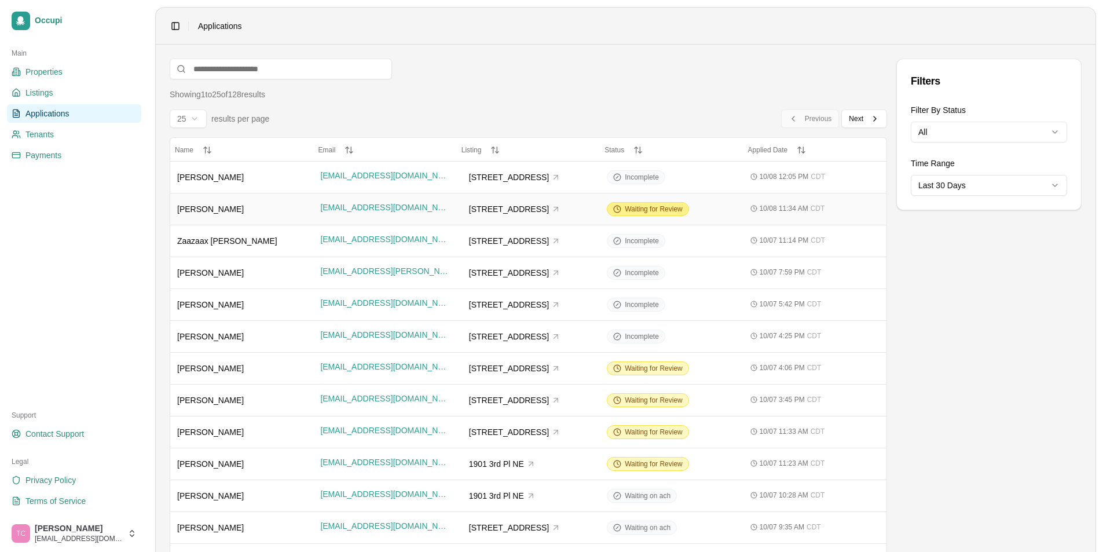
click at [651, 210] on span "Waiting for Review" at bounding box center [654, 208] width 58 height 9
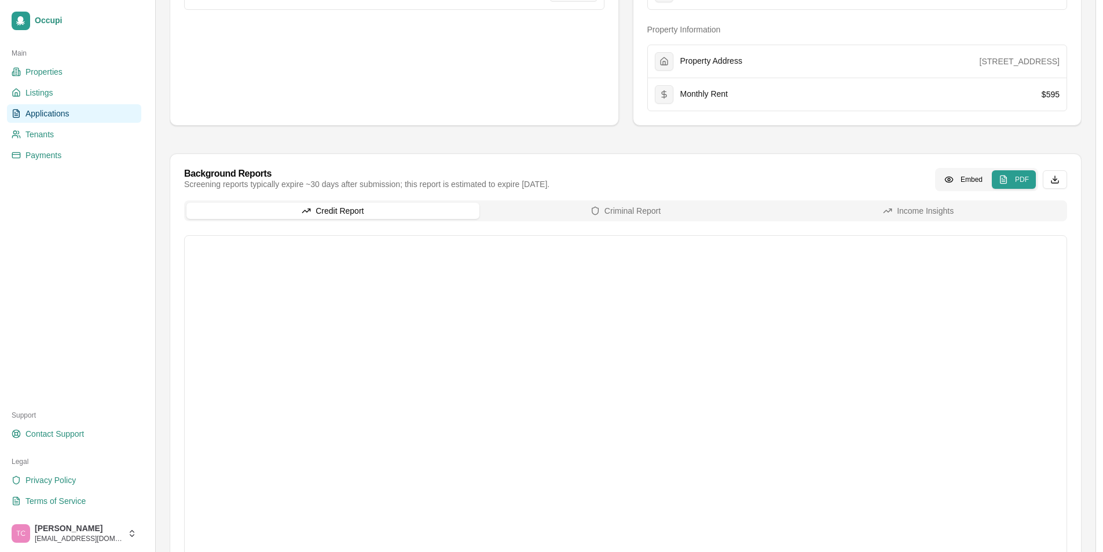
scroll to position [427, 0]
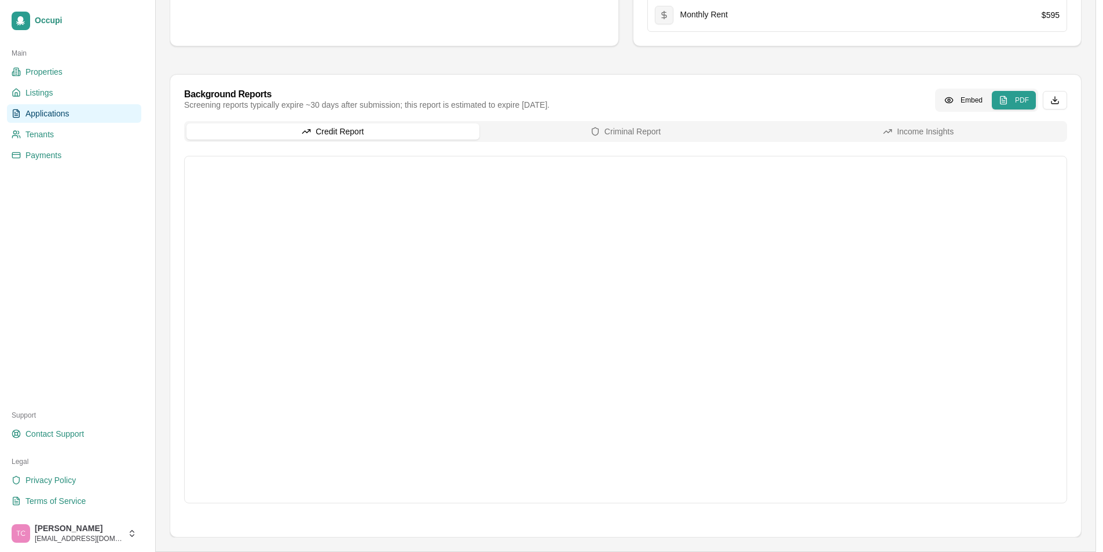
click at [52, 112] on span "Applications" at bounding box center [47, 114] width 44 height 12
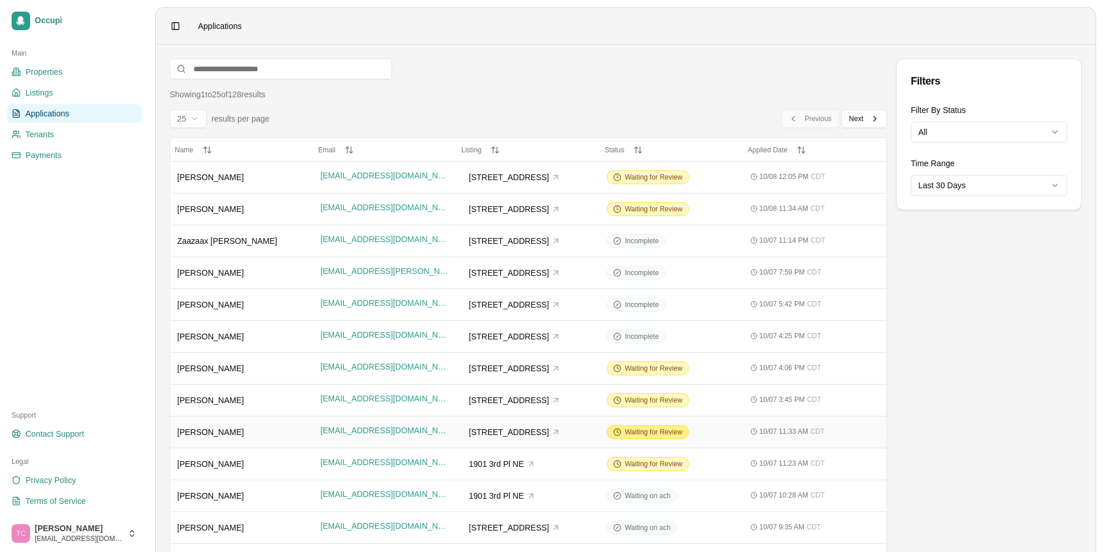
click at [656, 435] on span "Waiting for Review" at bounding box center [654, 431] width 58 height 9
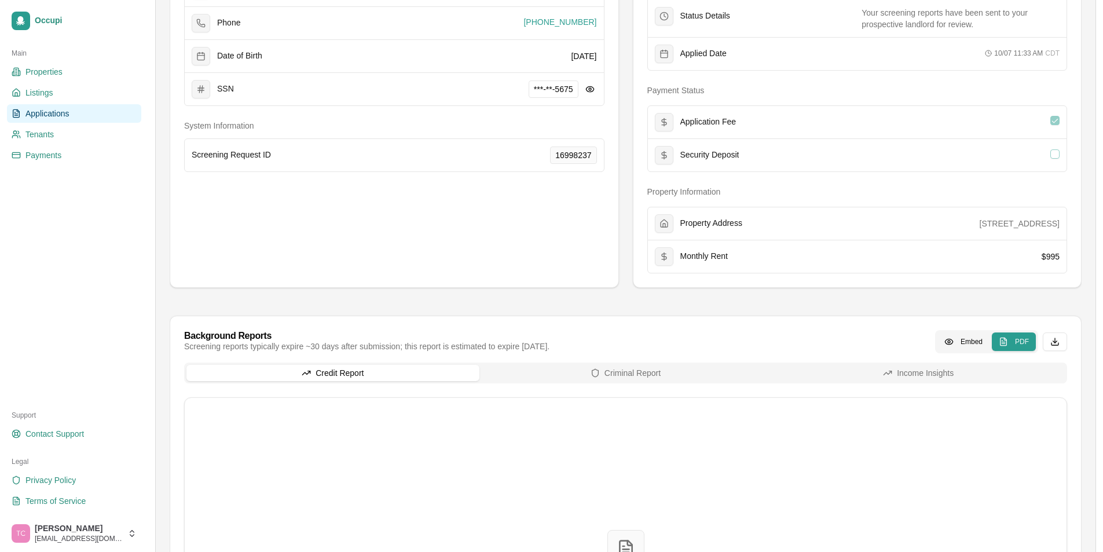
scroll to position [232, 0]
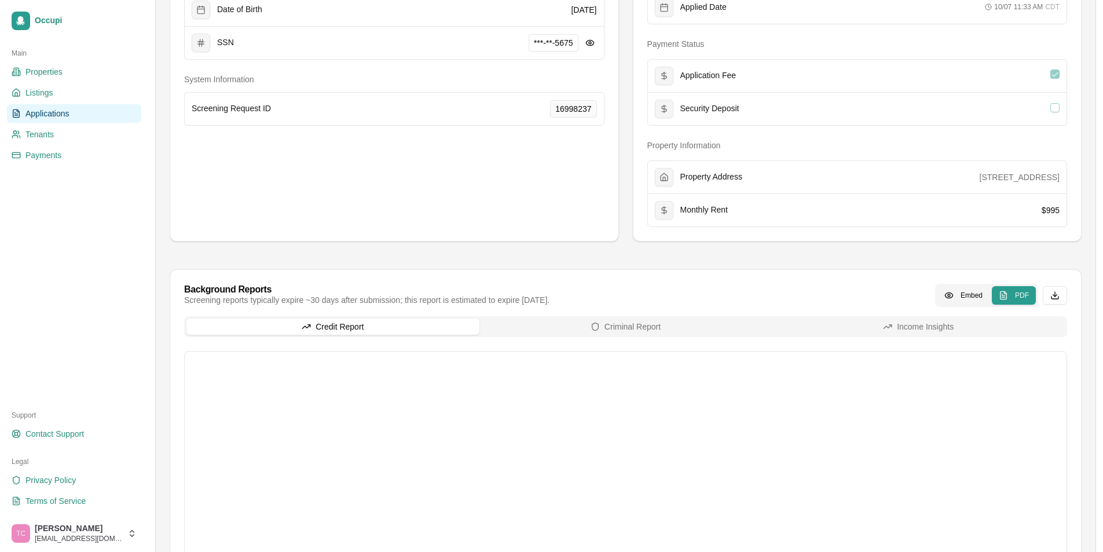
click at [80, 118] on link "Applications" at bounding box center [74, 113] width 134 height 19
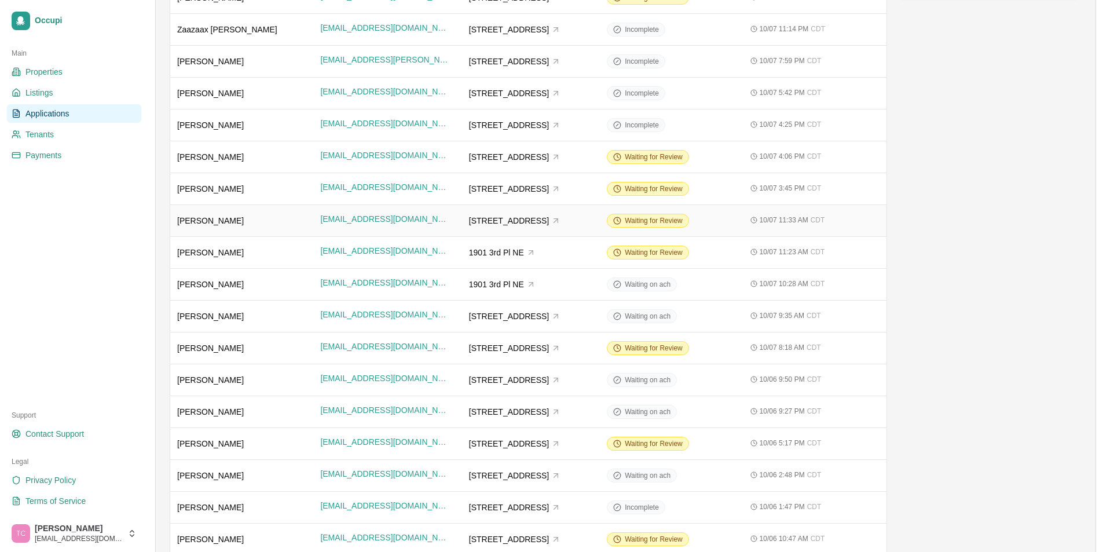
scroll to position [232, 0]
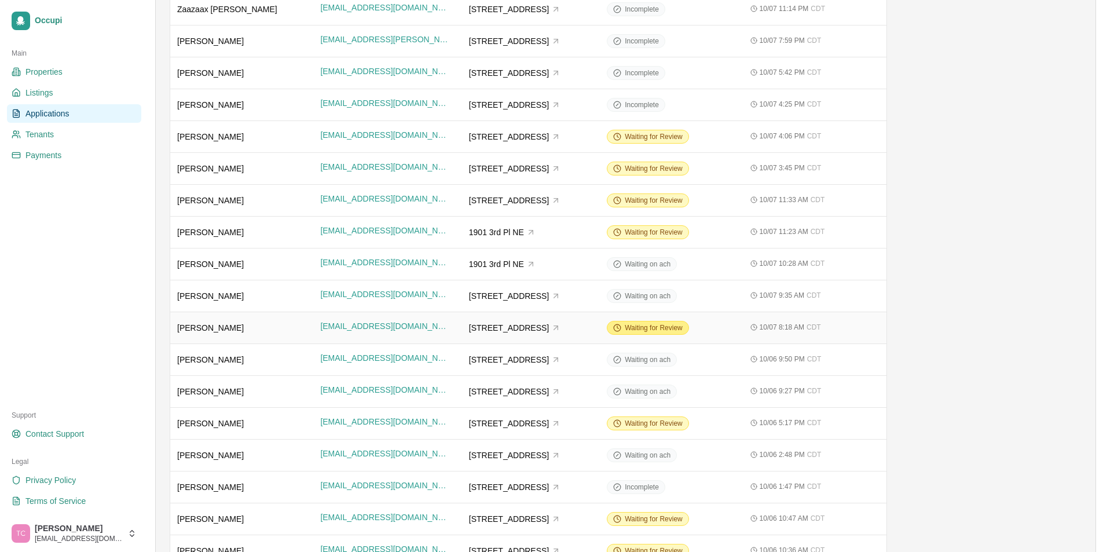
click at [662, 328] on span "Waiting for Review" at bounding box center [654, 327] width 58 height 9
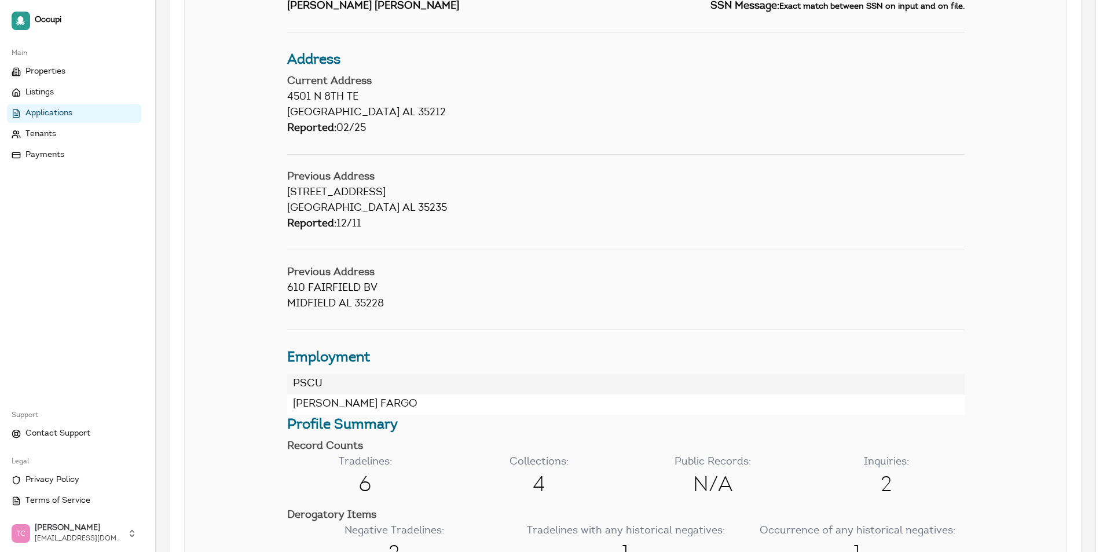
scroll to position [695, 0]
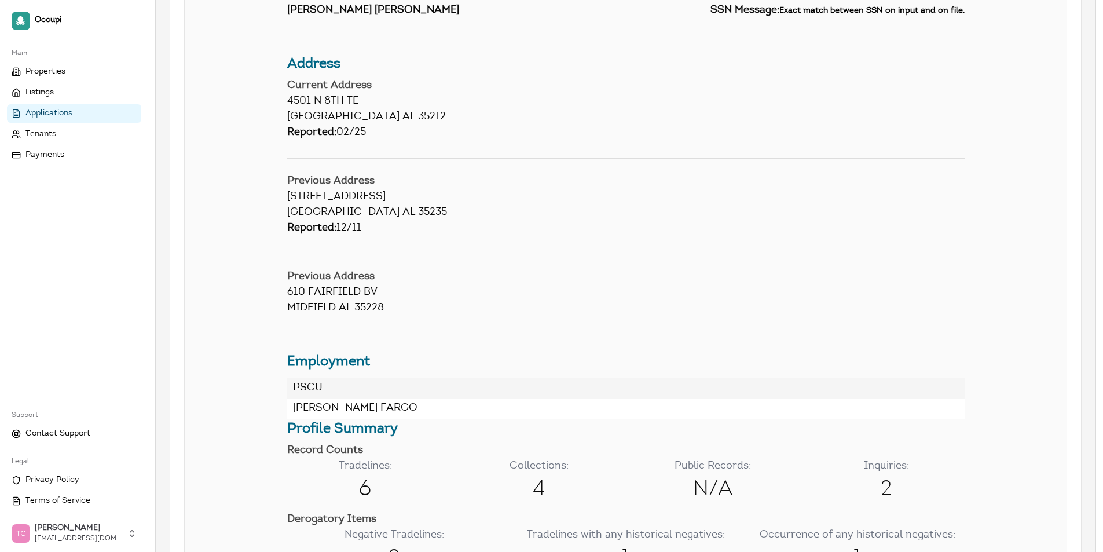
click at [58, 113] on span "Applications" at bounding box center [48, 114] width 47 height 12
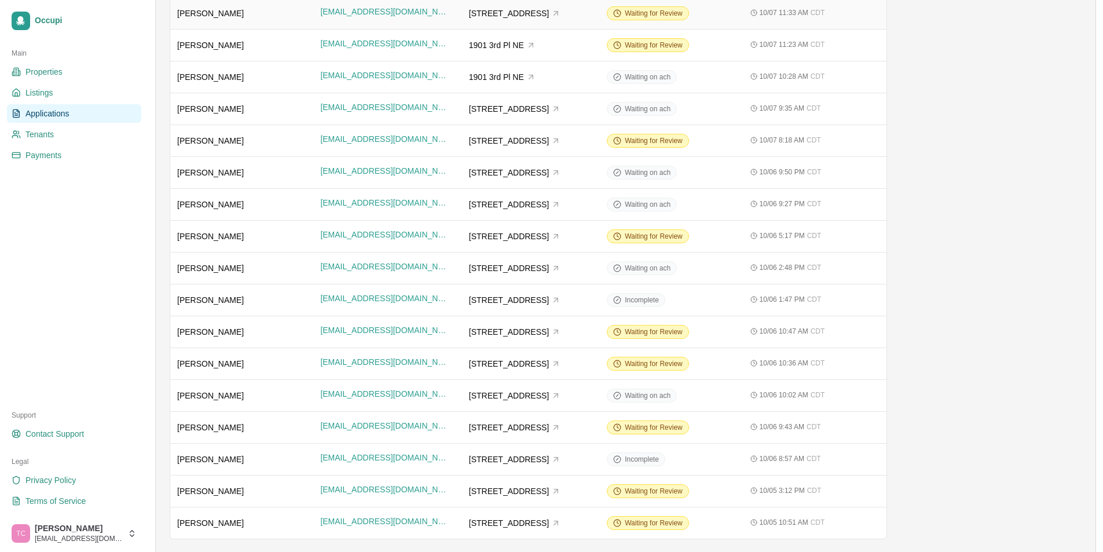
scroll to position [420, 0]
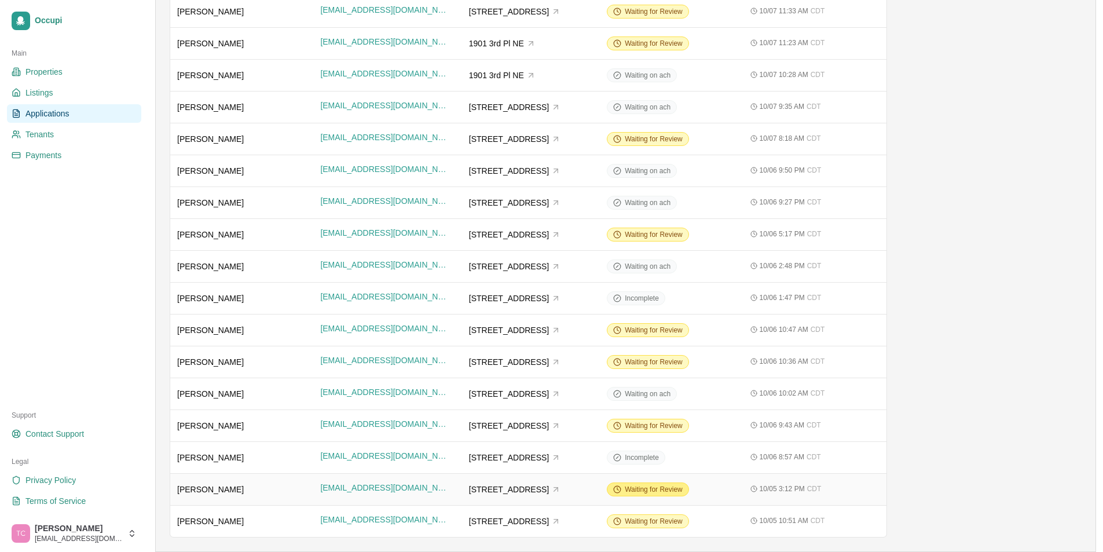
click at [643, 491] on span "Waiting for Review" at bounding box center [654, 489] width 58 height 9
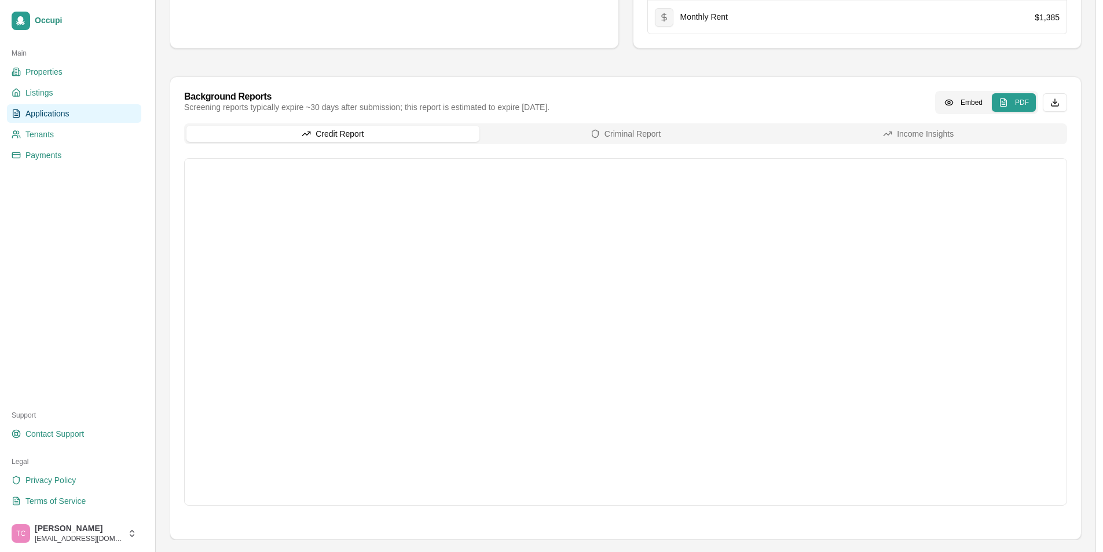
scroll to position [493, 0]
click at [47, 113] on span "Applications" at bounding box center [47, 114] width 44 height 12
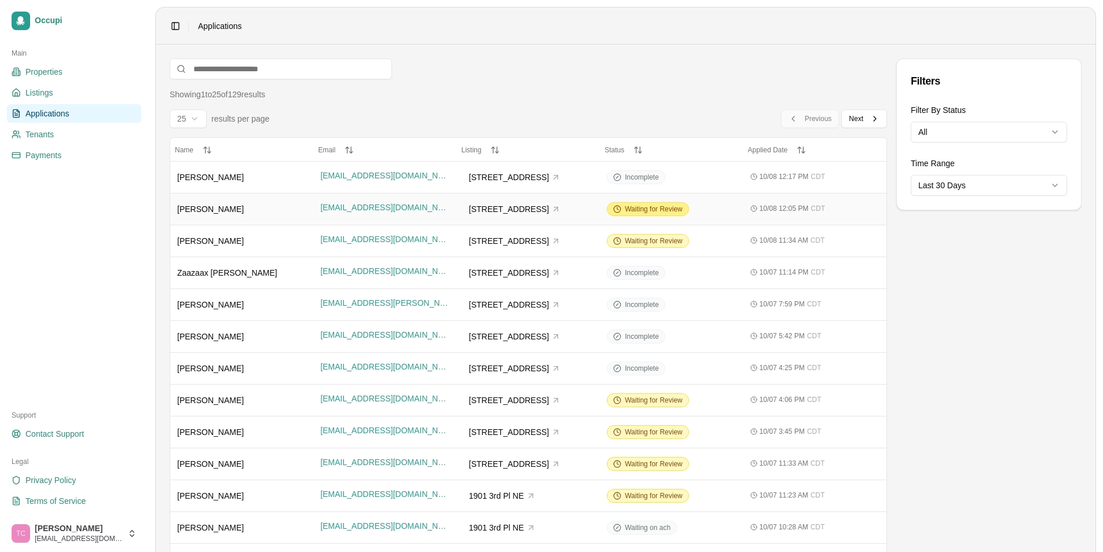
click at [654, 212] on span "Waiting for Review" at bounding box center [654, 208] width 58 height 9
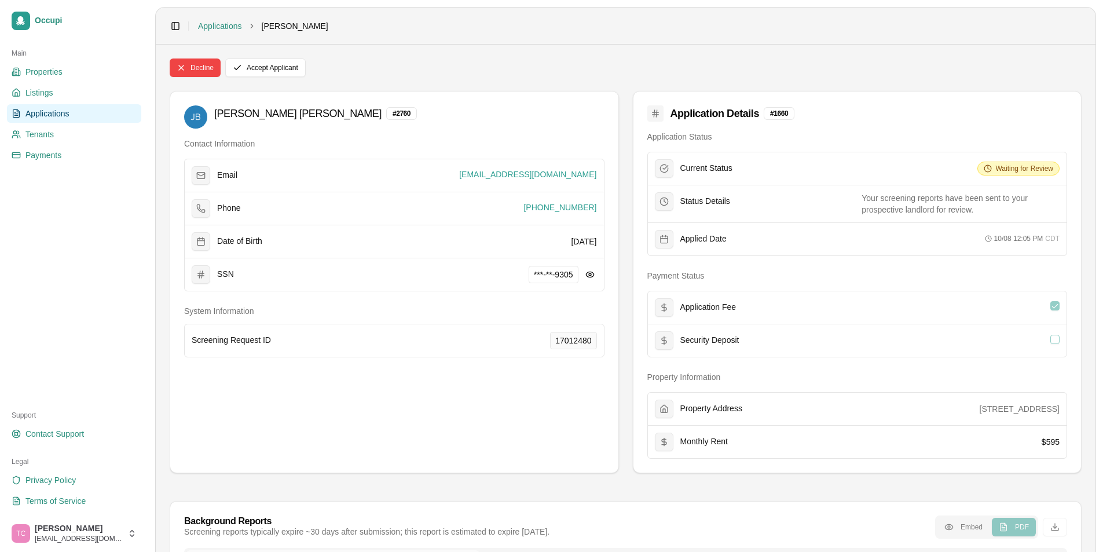
click at [50, 112] on span "Applications" at bounding box center [47, 114] width 44 height 12
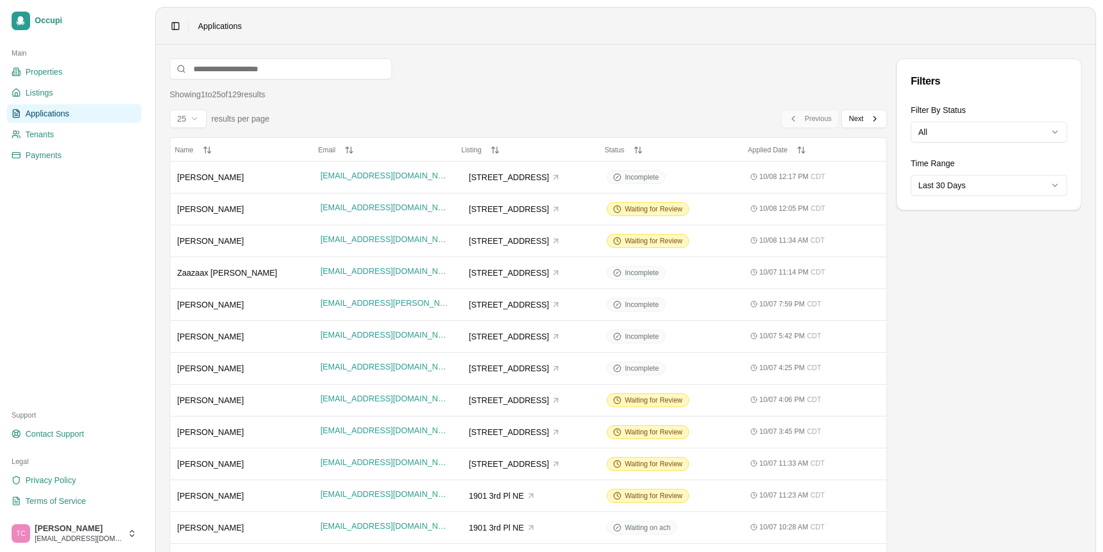
click at [1009, 183] on html "Occupi Main Properties Listings Applications Tenants Payments Support Contact S…" at bounding box center [551, 276] width 1103 height 552
click at [850, 119] on span "Next" at bounding box center [856, 118] width 14 height 9
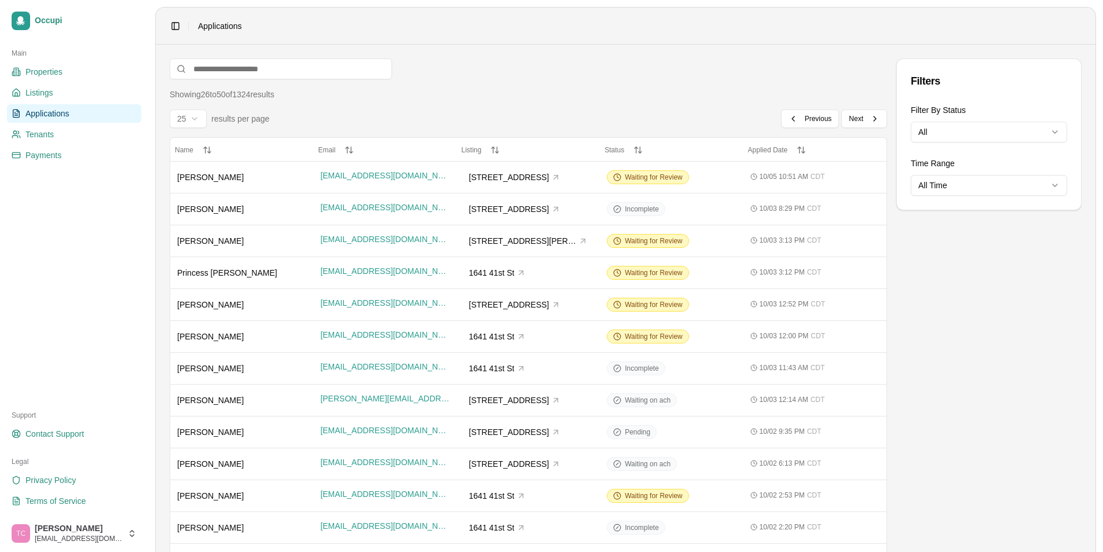
click at [68, 110] on span "Applications" at bounding box center [47, 114] width 44 height 12
click at [70, 108] on link "Applications" at bounding box center [74, 113] width 134 height 19
click at [811, 119] on span "Previous" at bounding box center [818, 118] width 27 height 9
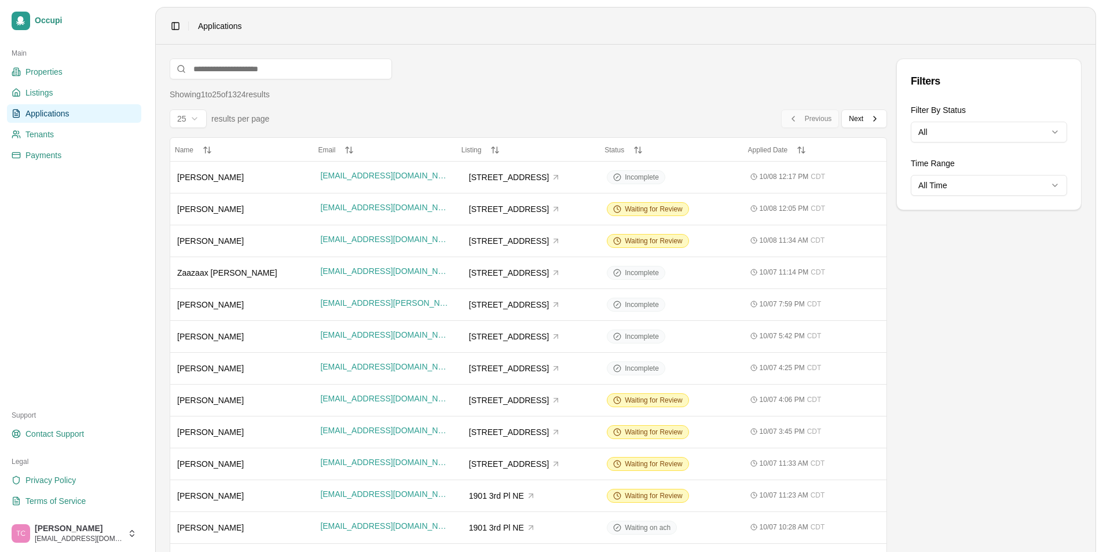
click at [822, 117] on div "Previous Previous Next Next" at bounding box center [834, 118] width 106 height 19
